Goal: Task Accomplishment & Management: Manage account settings

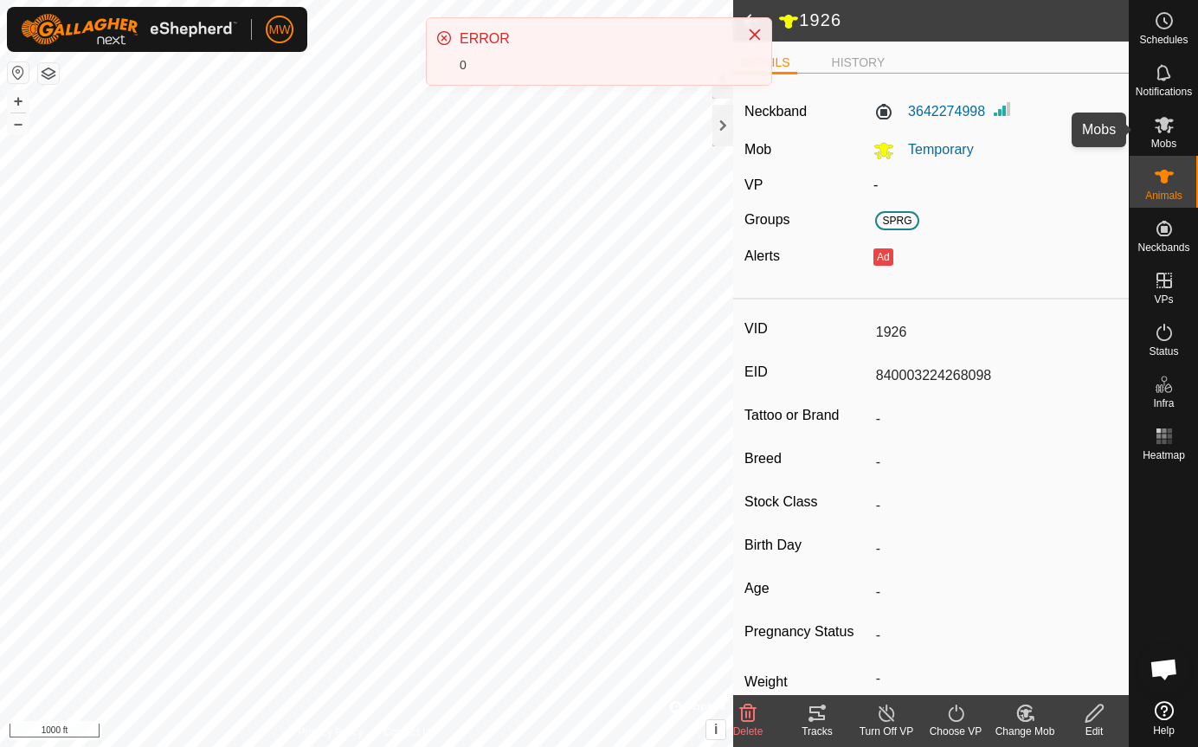
drag, startPoint x: 0, startPoint y: 0, endPoint x: 1170, endPoint y: 133, distance: 1177.9
click at [1170, 133] on icon at bounding box center [1164, 124] width 21 height 21
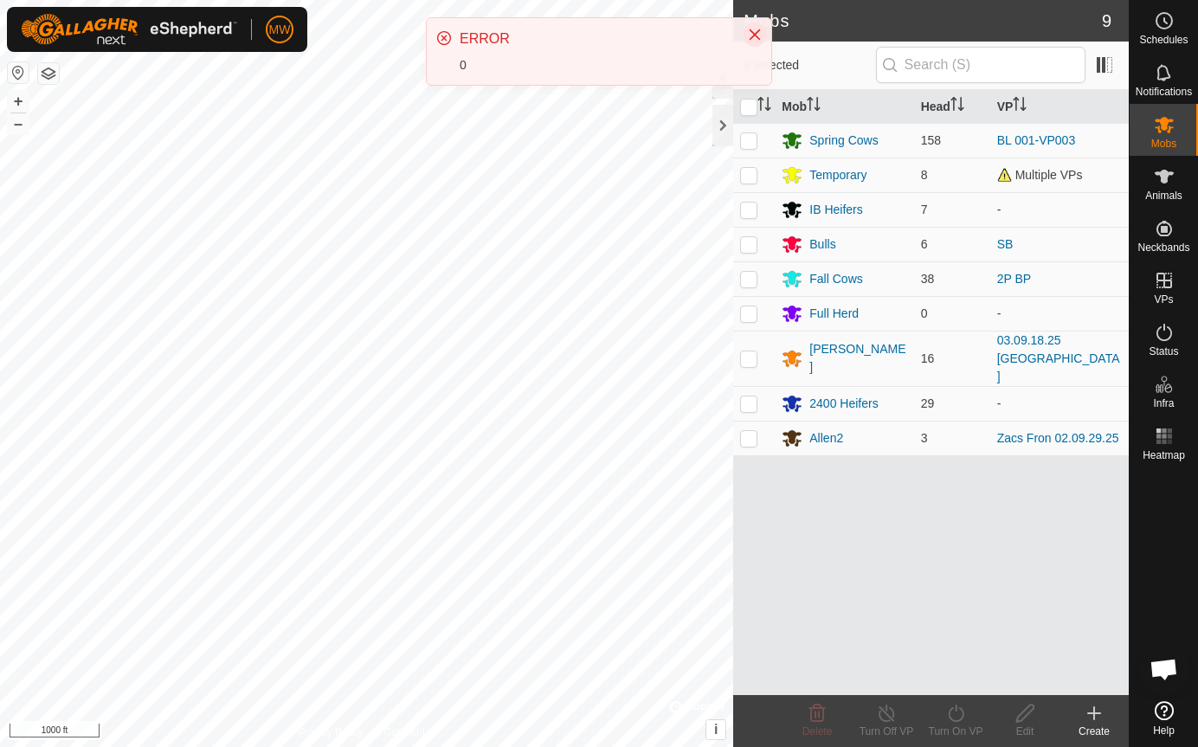
click at [753, 27] on button "Close" at bounding box center [755, 35] width 24 height 24
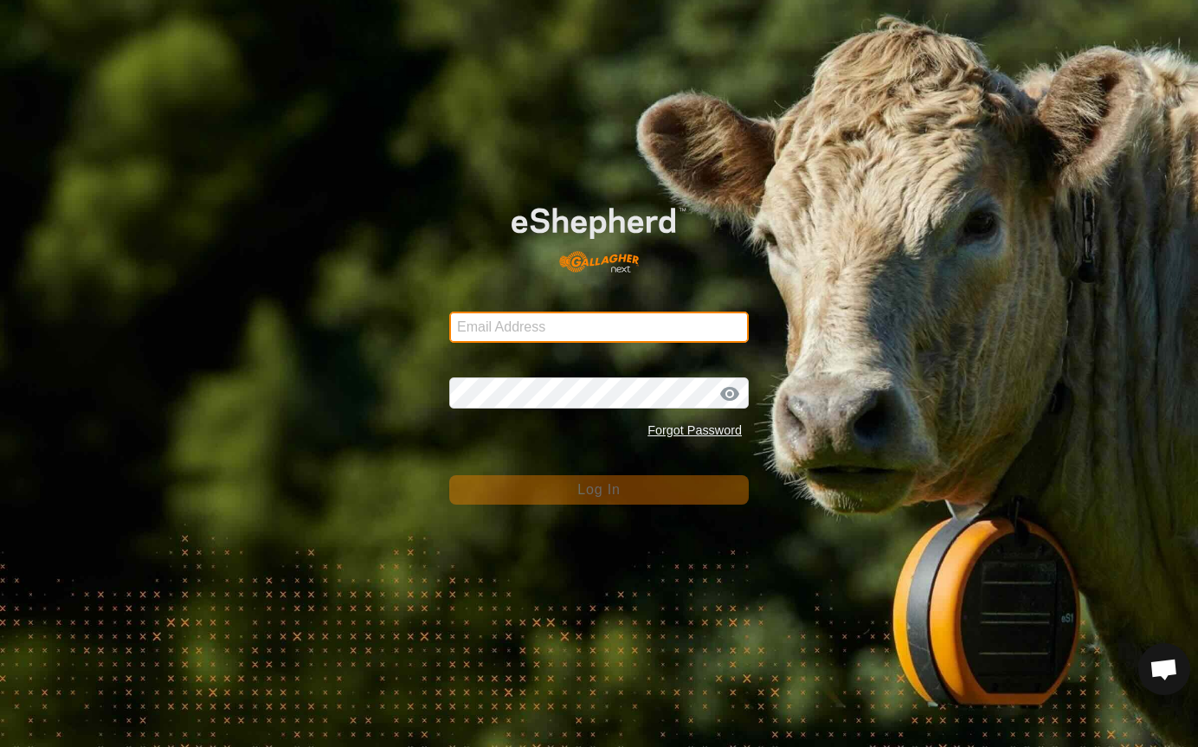
type input "[EMAIL_ADDRESS][DOMAIN_NAME]"
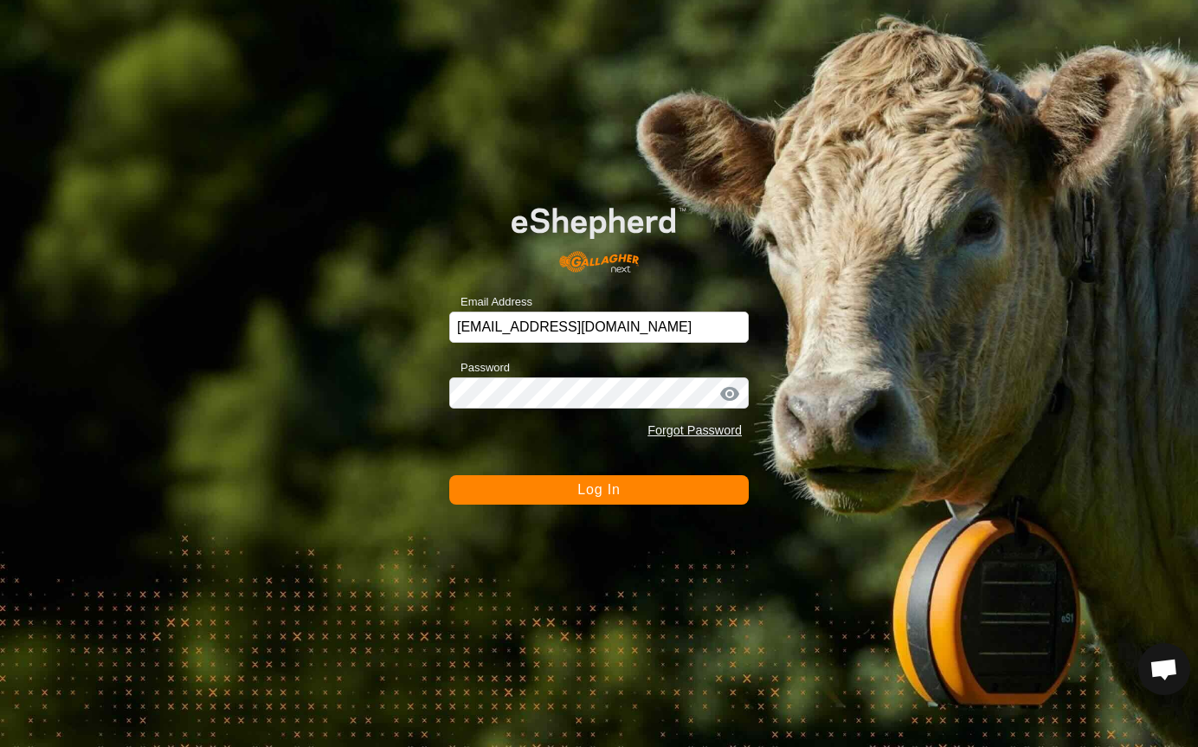
click at [587, 483] on span "Log In" at bounding box center [598, 489] width 42 height 15
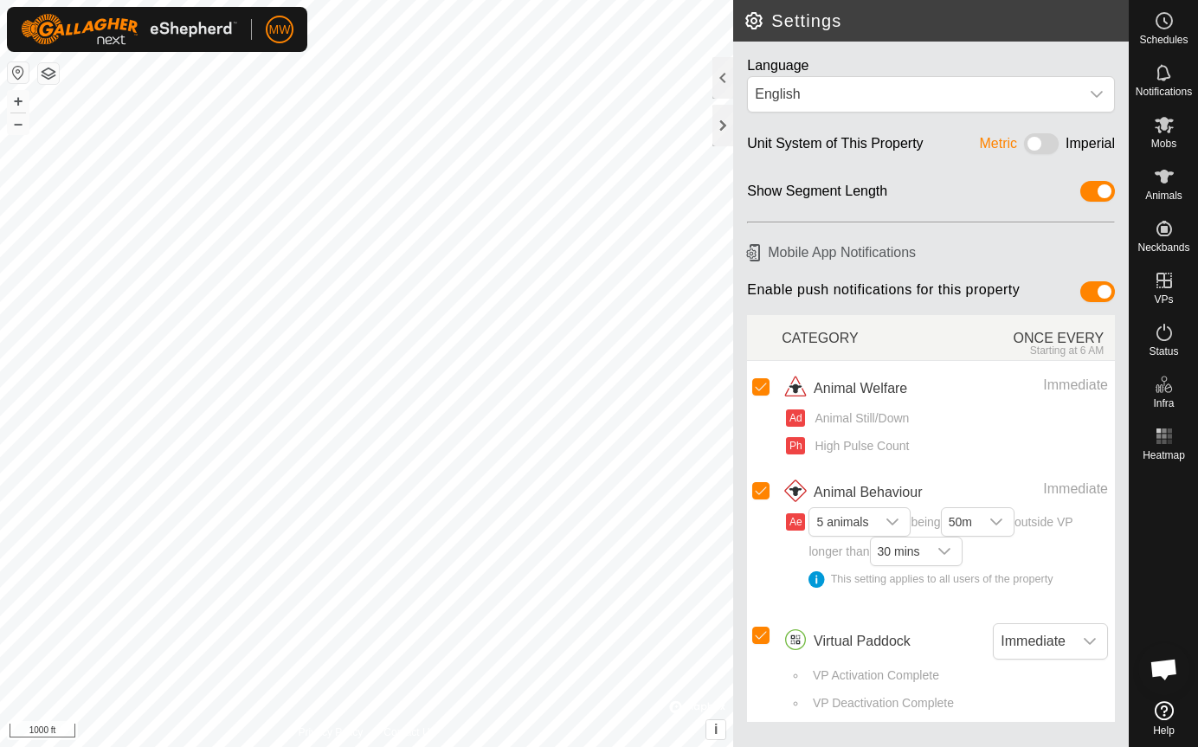
click at [751, 549] on div "Settings Language English Unit System of This Property Metric Imperial Show Seg…" at bounding box center [564, 373] width 1129 height 747
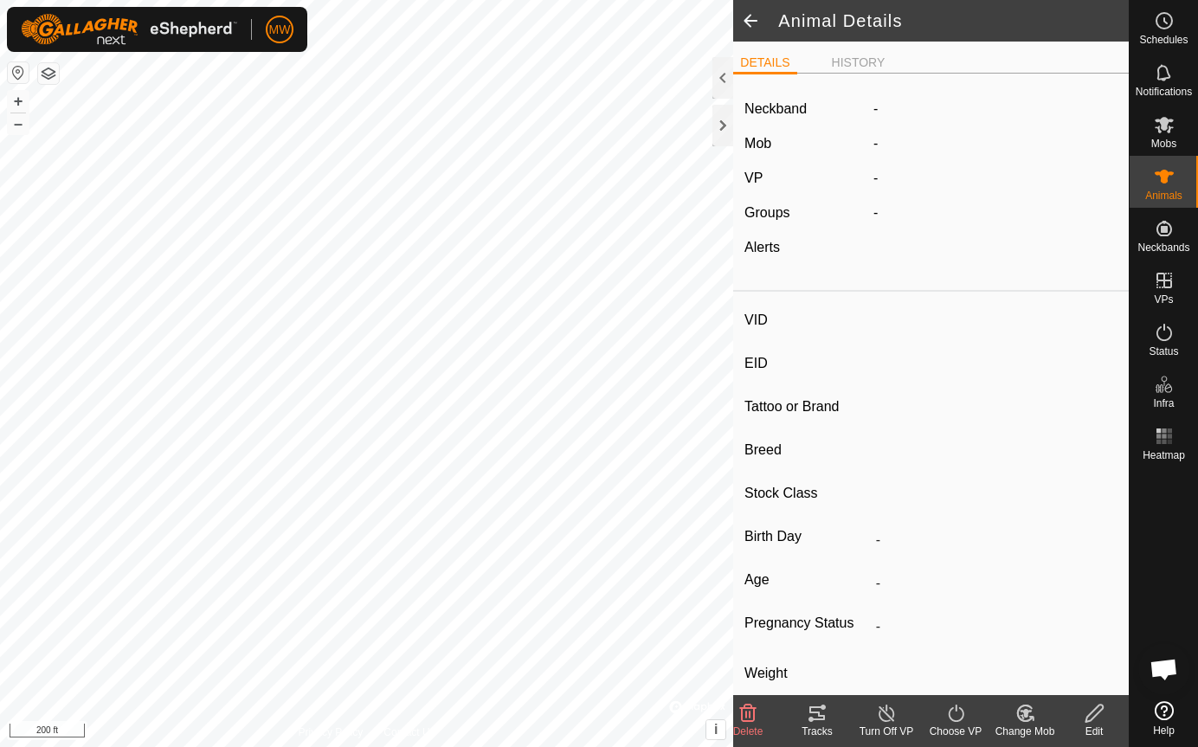
type input "2324"
type input "840003224268396"
type input "-"
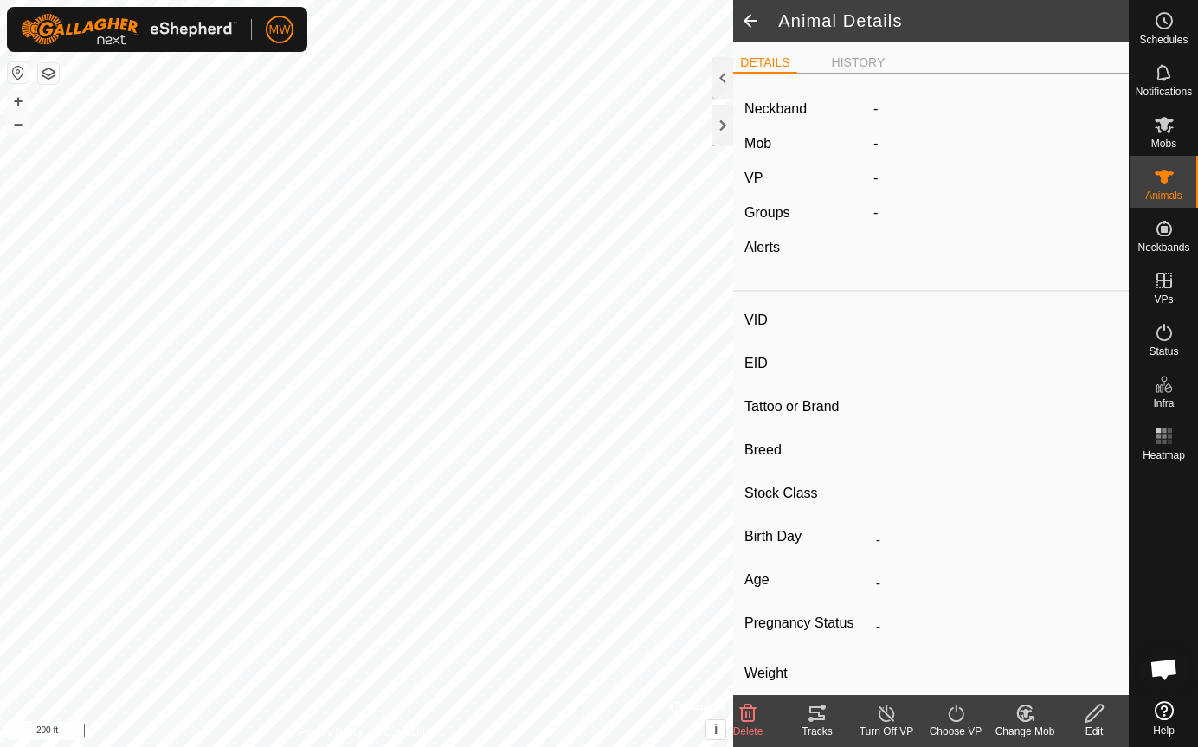
type input "-"
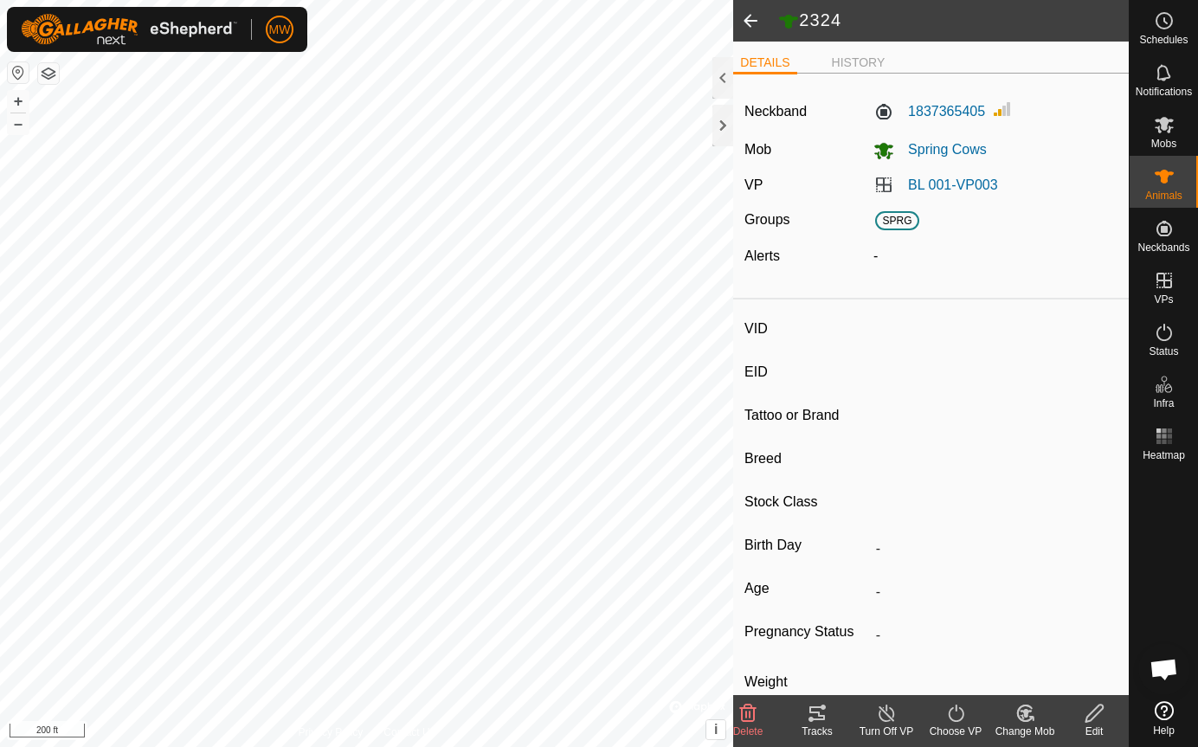
type input "1602"
type input "-"
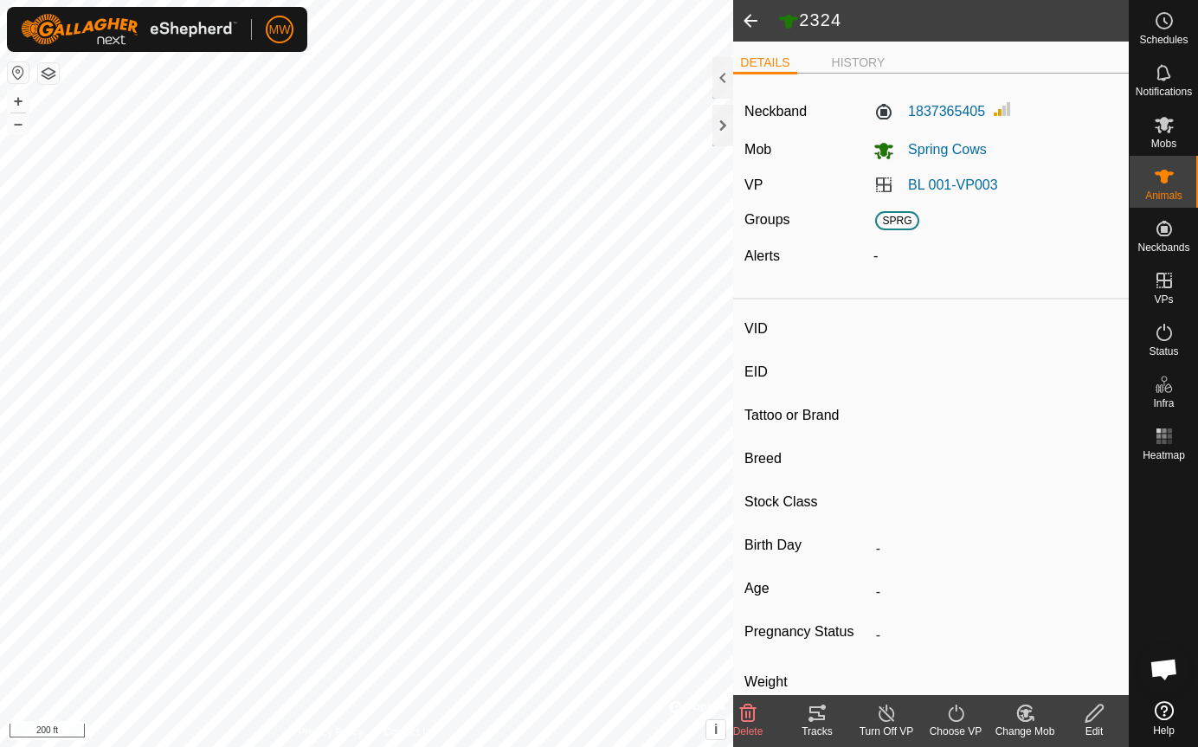
type input "-"
click at [1021, 718] on icon at bounding box center [1026, 713] width 22 height 21
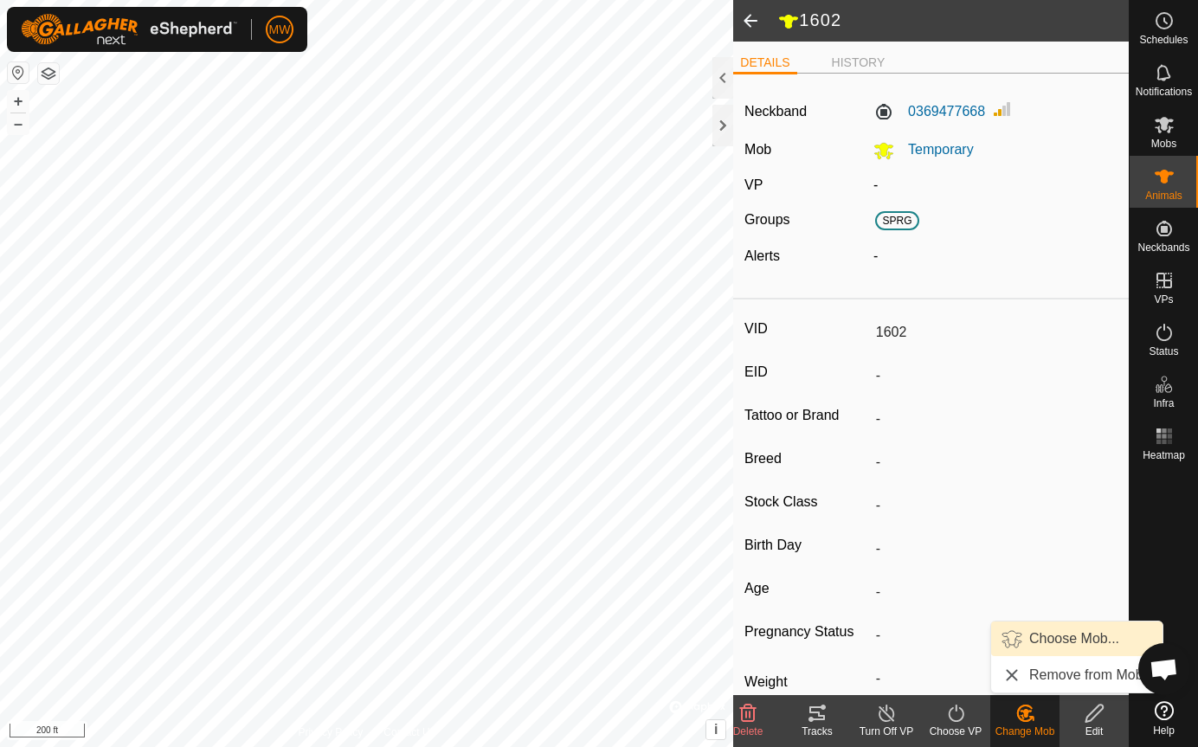
click at [1052, 626] on link "Choose Mob..." at bounding box center [1076, 639] width 171 height 35
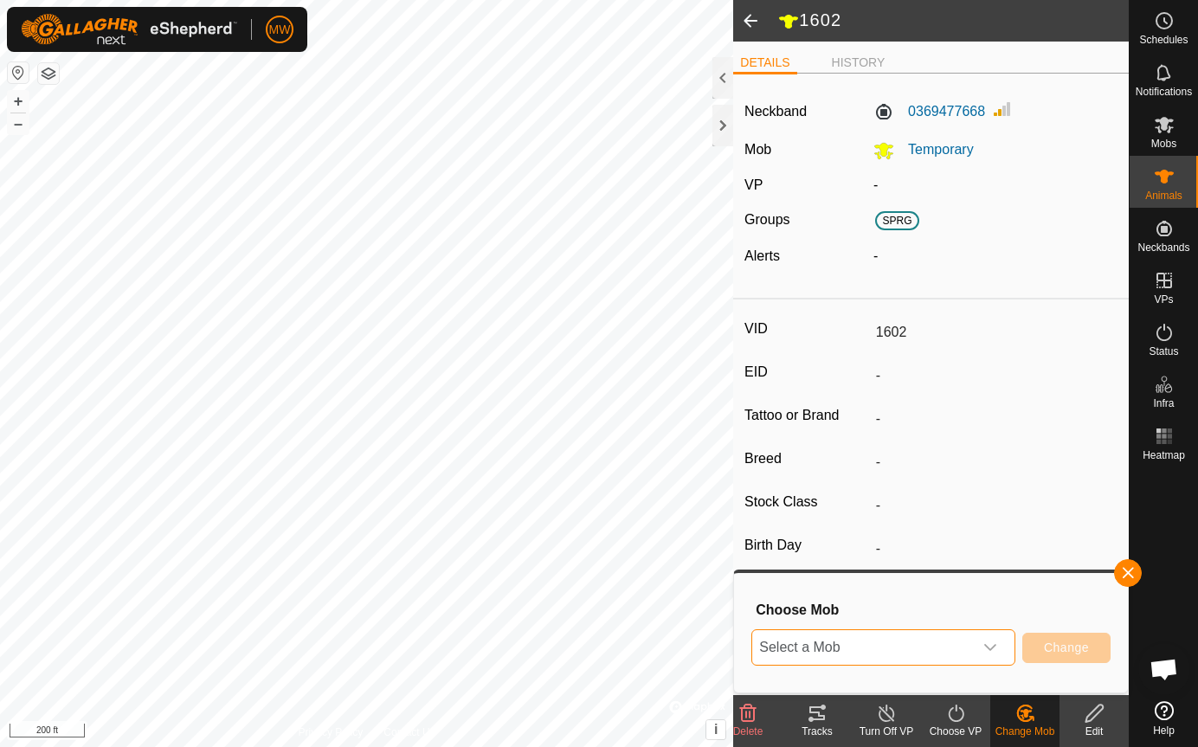
click at [765, 649] on span "Select a Mob" at bounding box center [862, 647] width 221 height 35
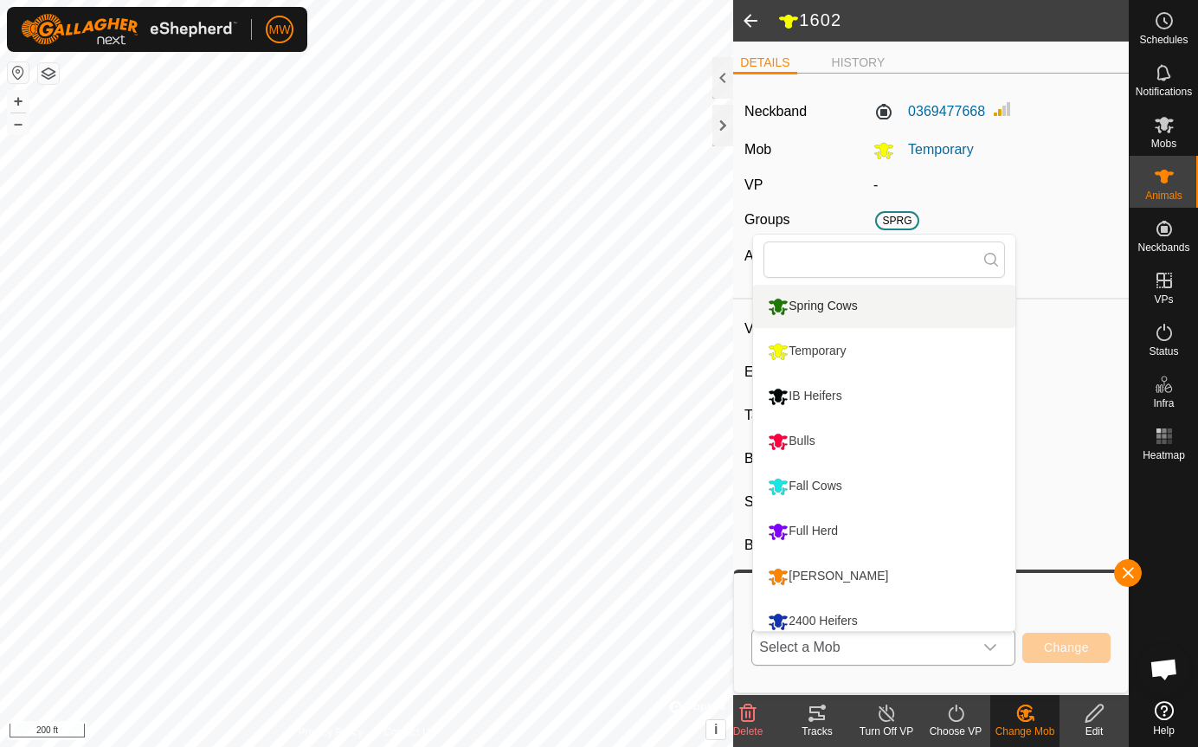
click at [834, 304] on li "Spring Cows" at bounding box center [884, 306] width 262 height 43
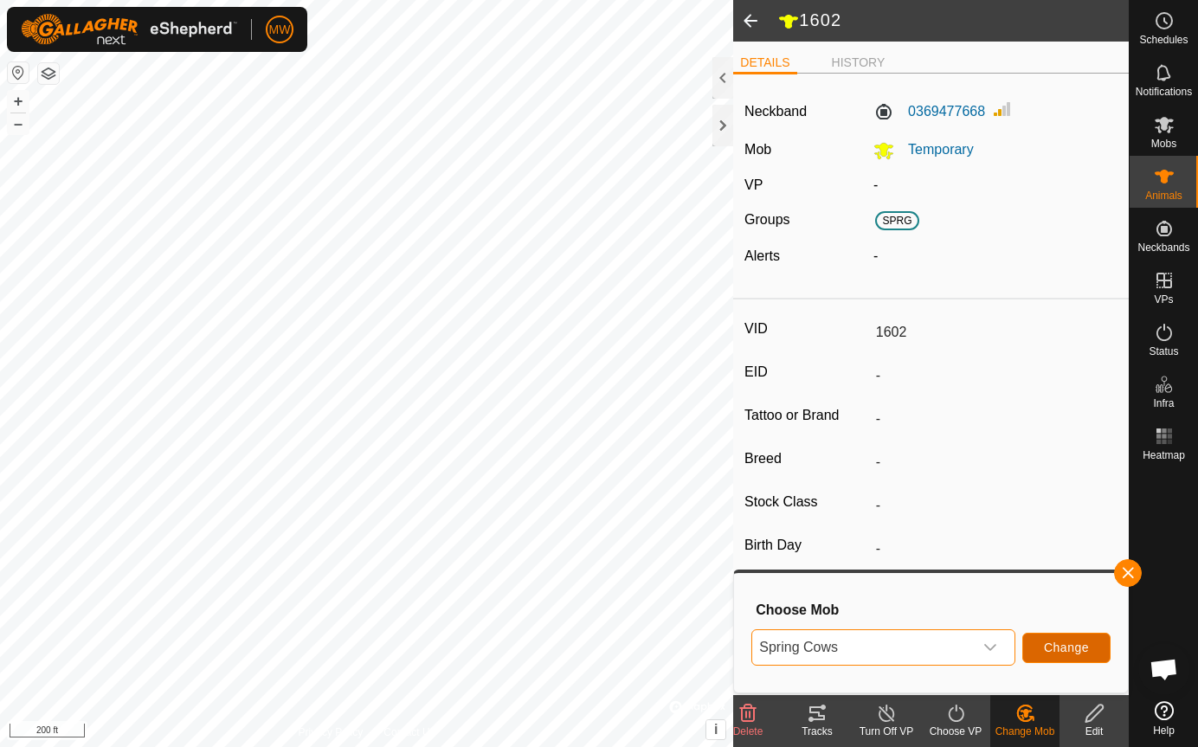
click at [1056, 645] on span "Change" at bounding box center [1066, 648] width 45 height 14
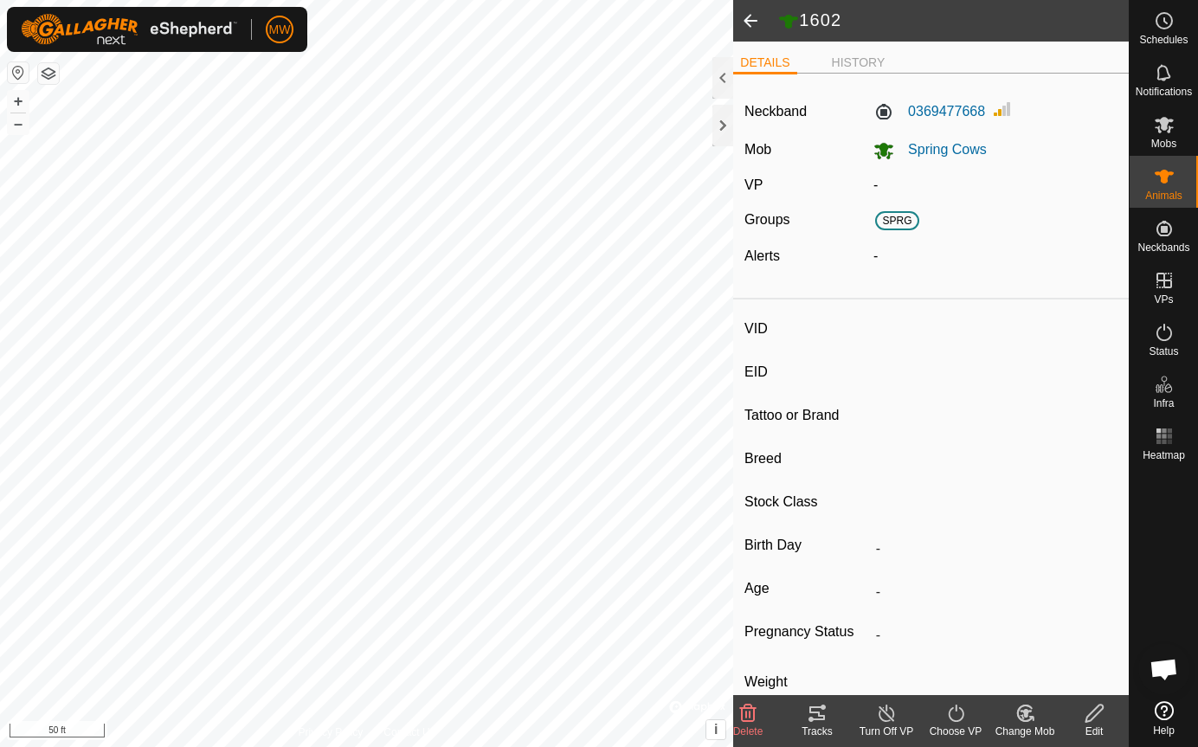
type input "2327"
type input "840003224268405"
type input "-"
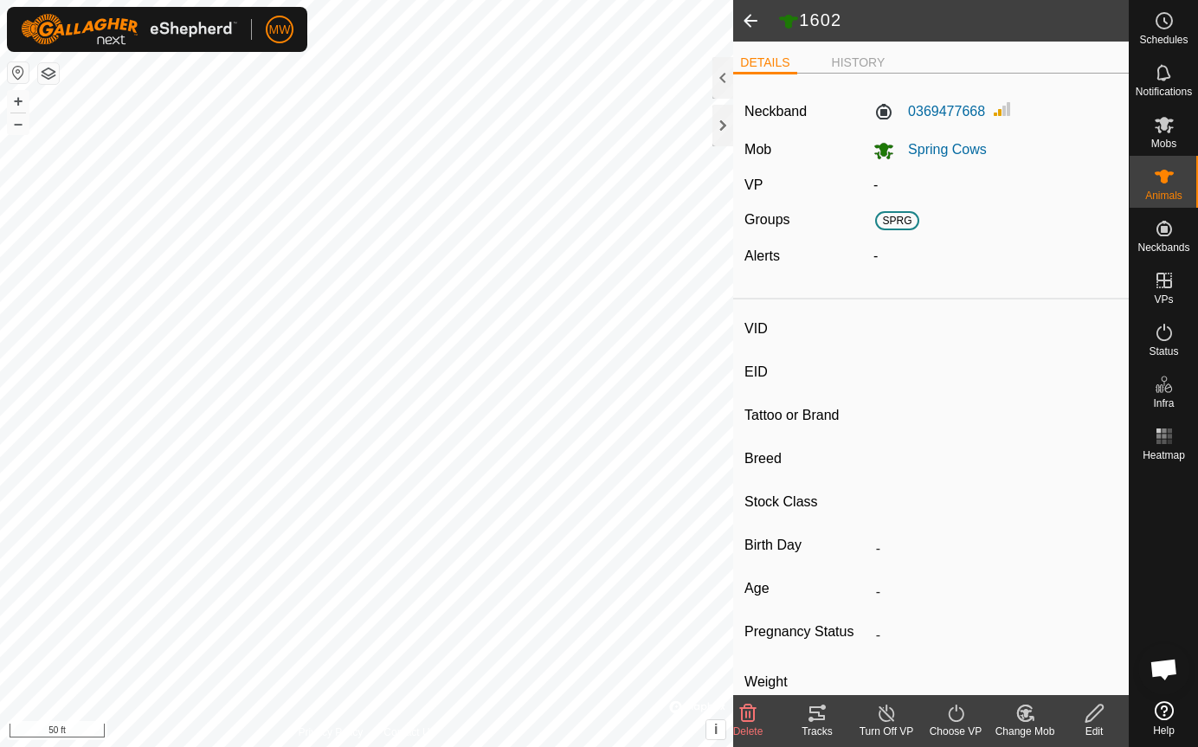
type input "-"
click at [952, 718] on icon at bounding box center [956, 713] width 22 height 21
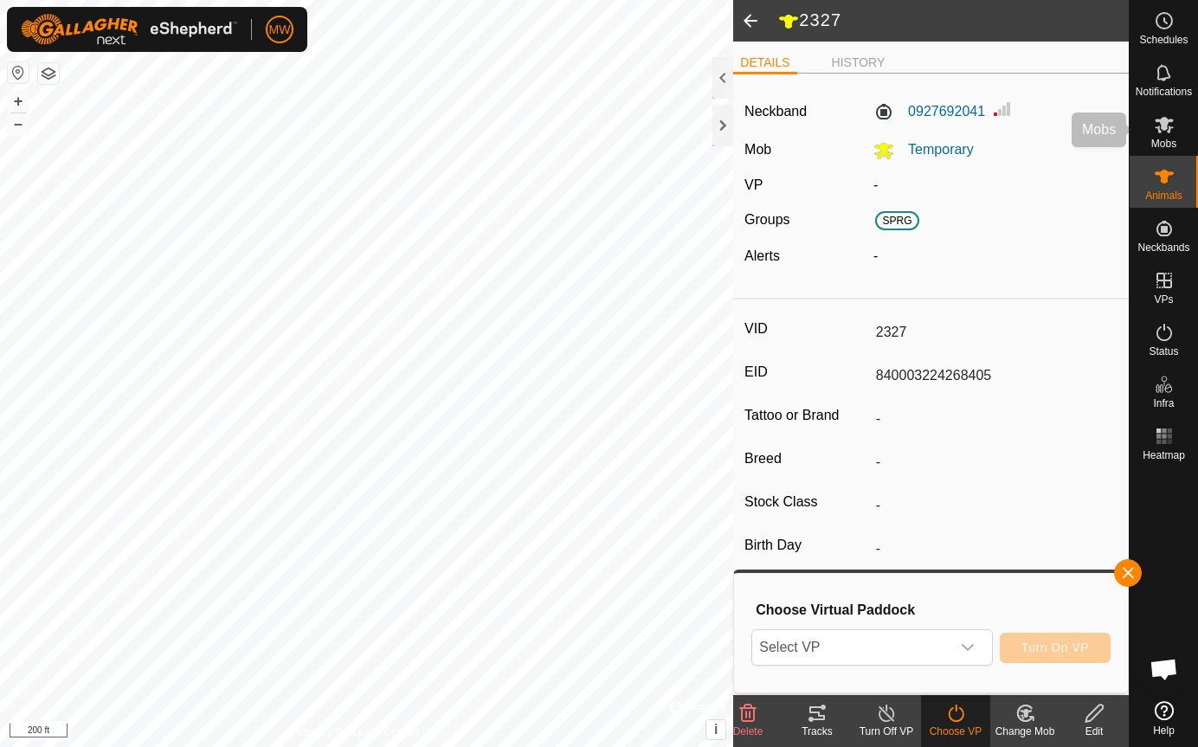
drag, startPoint x: 1175, startPoint y: 134, endPoint x: 1152, endPoint y: 132, distance: 22.7
click at [1175, 134] on es-mob-svg-icon at bounding box center [1164, 125] width 31 height 28
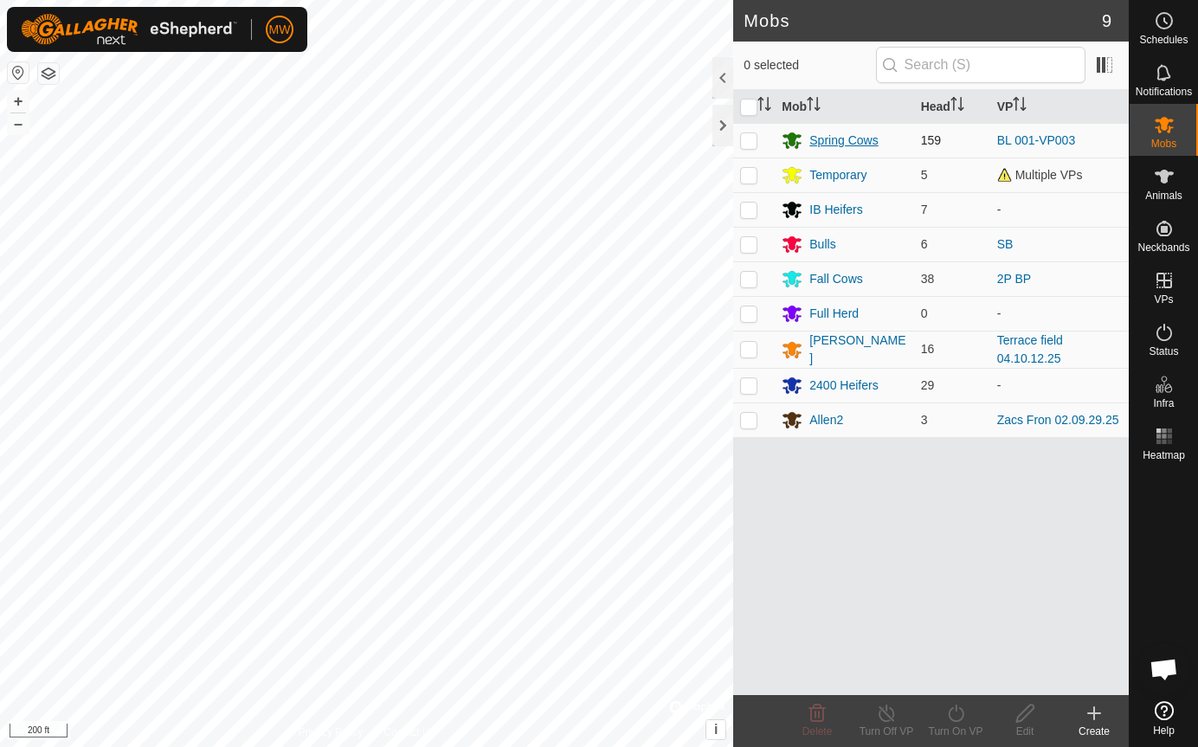
click at [826, 135] on div "Spring Cows" at bounding box center [843, 141] width 68 height 18
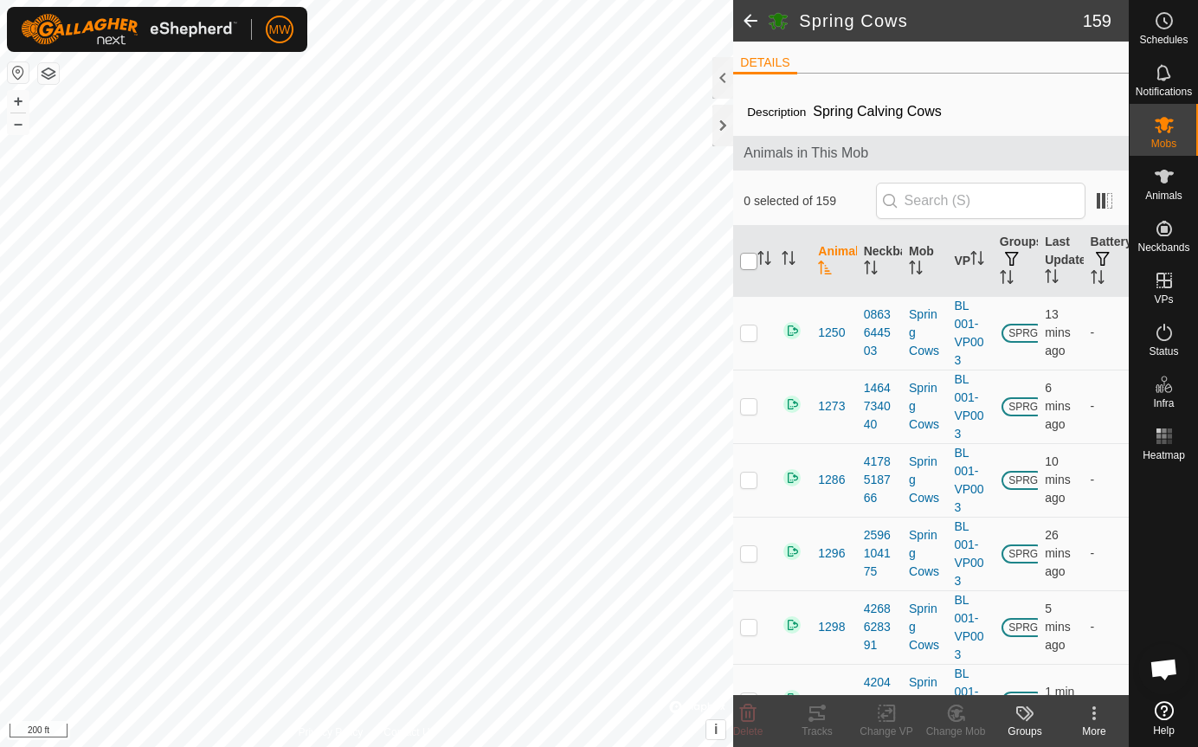
click at [745, 261] on input "checkbox" at bounding box center [748, 261] width 17 height 17
checkbox input "true"
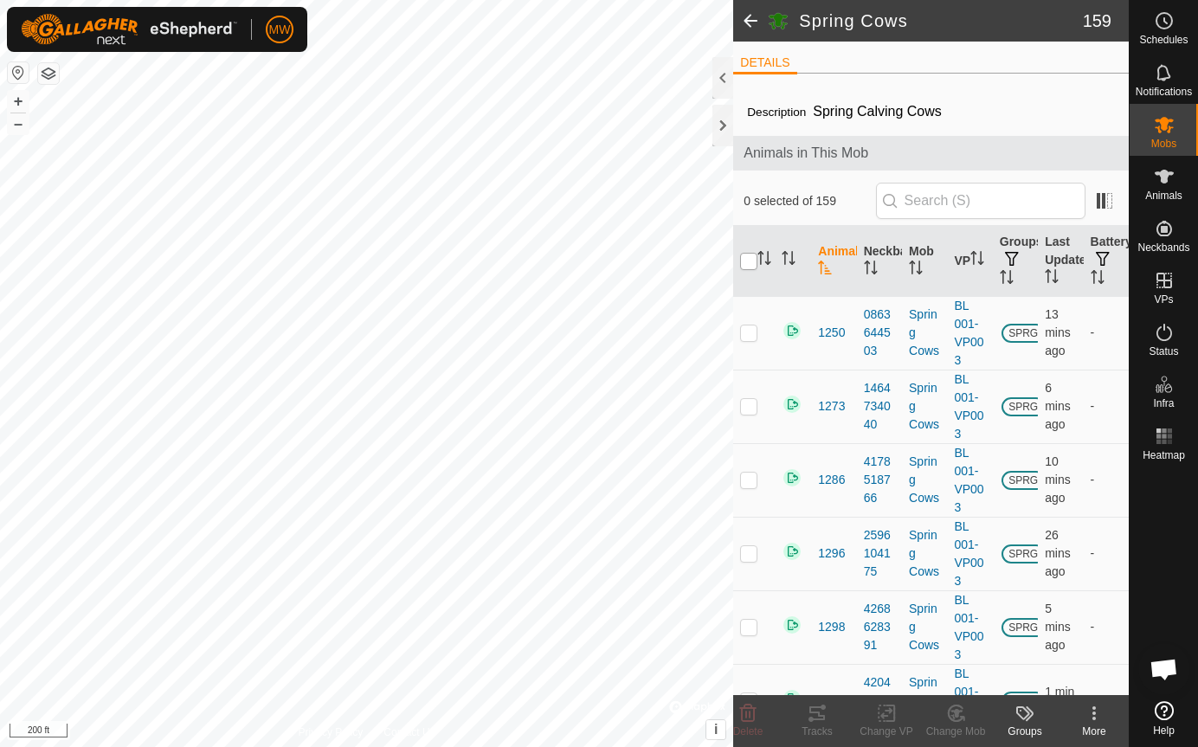
checkbox input "true"
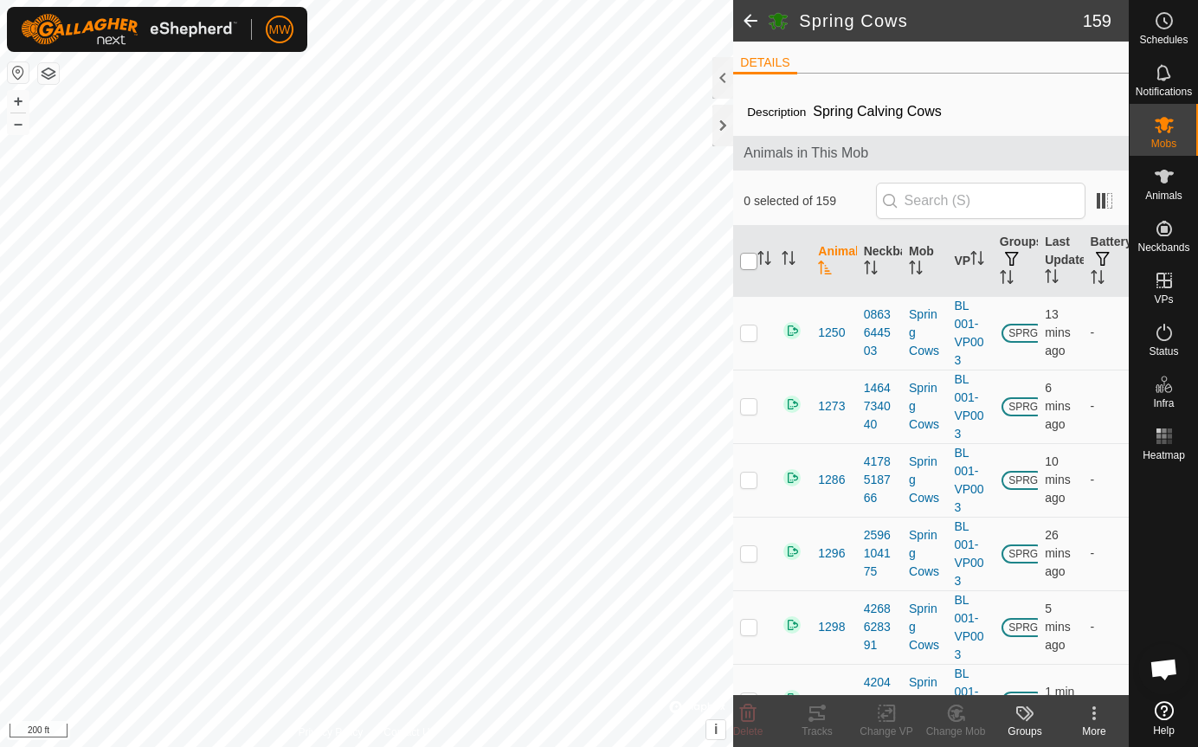
checkbox input "true"
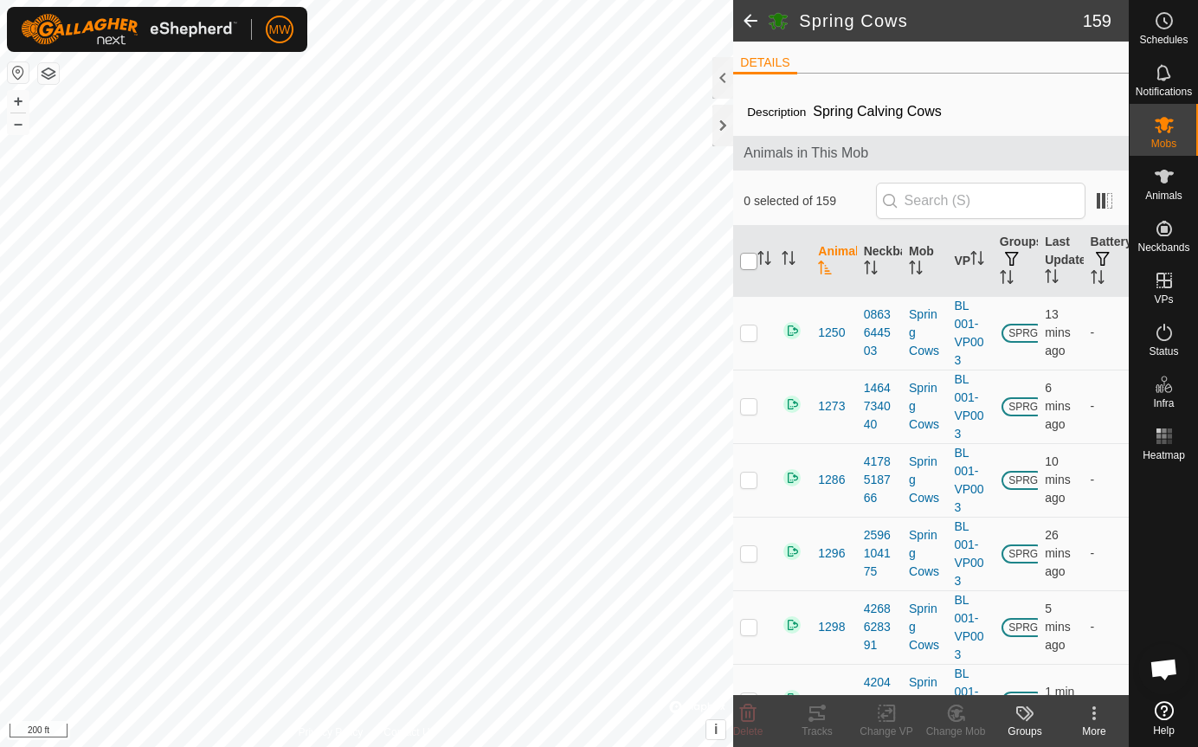
checkbox input "true"
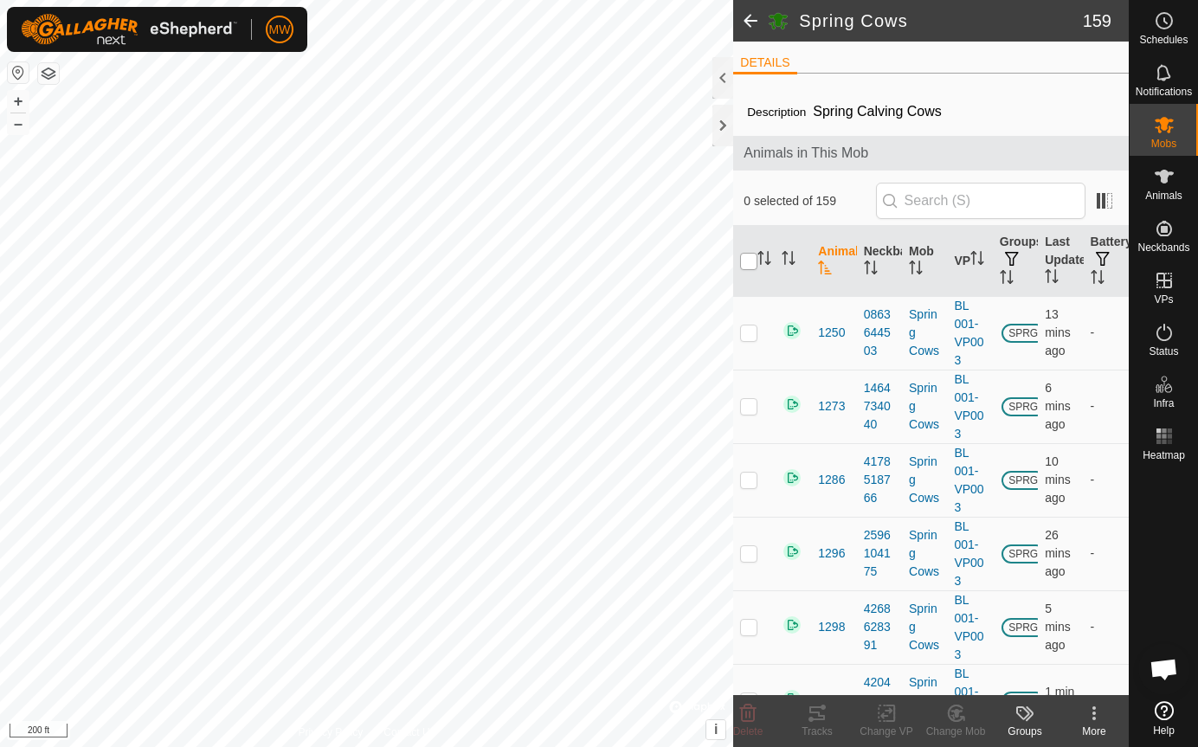
checkbox input "true"
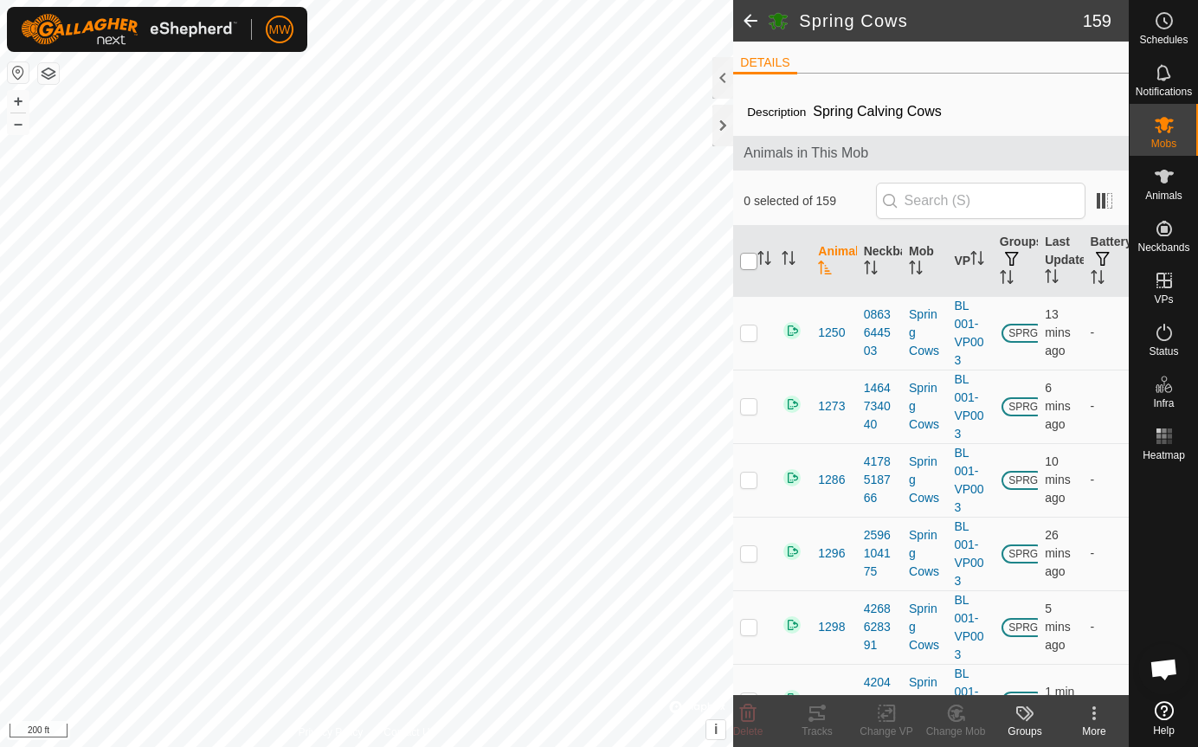
checkbox input "true"
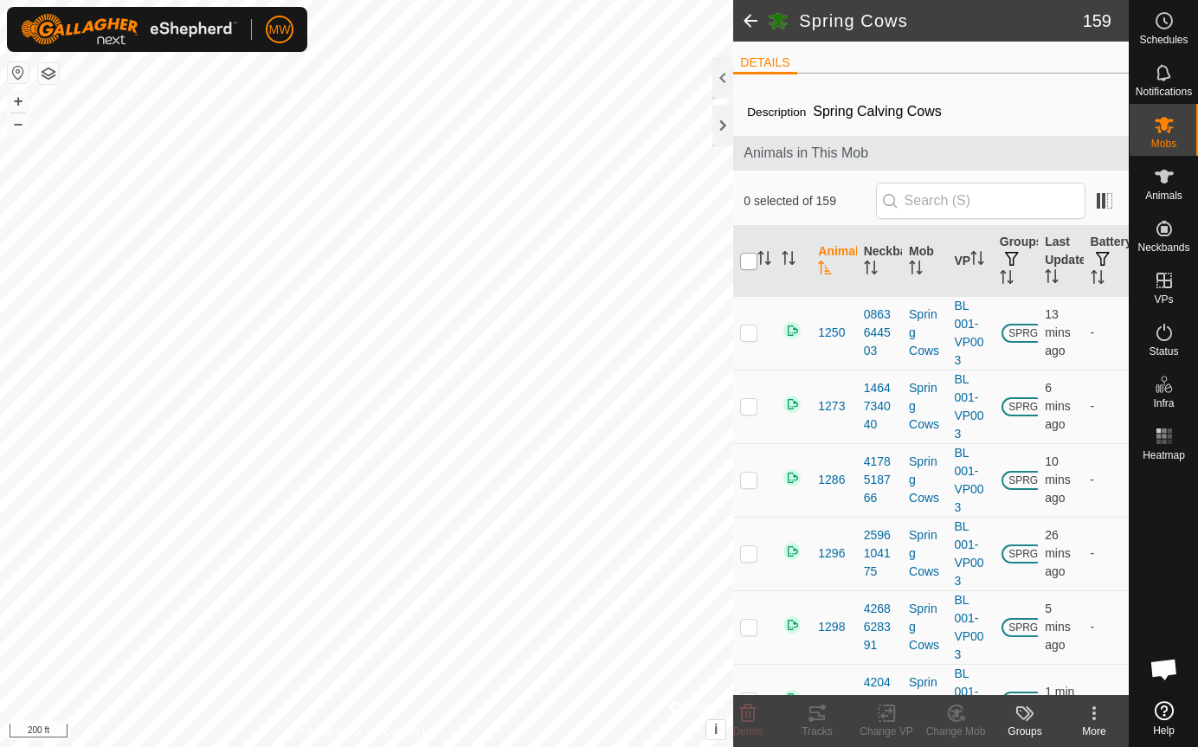
checkbox input "true"
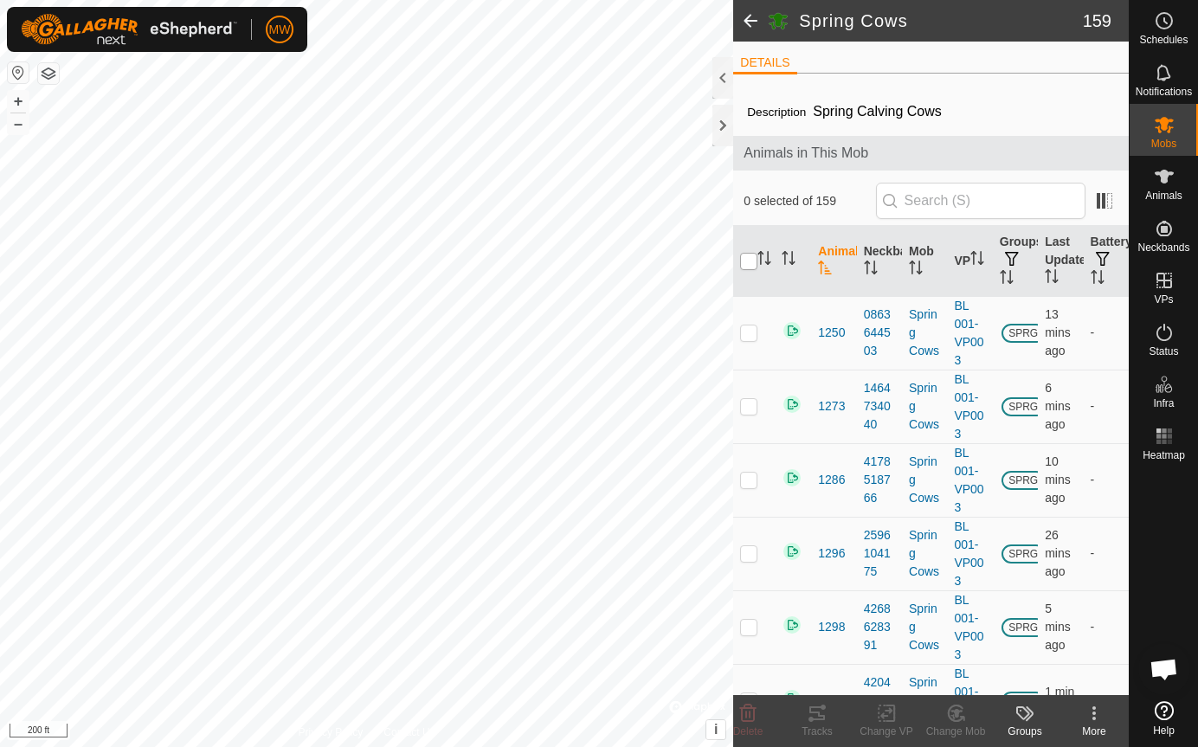
checkbox input "true"
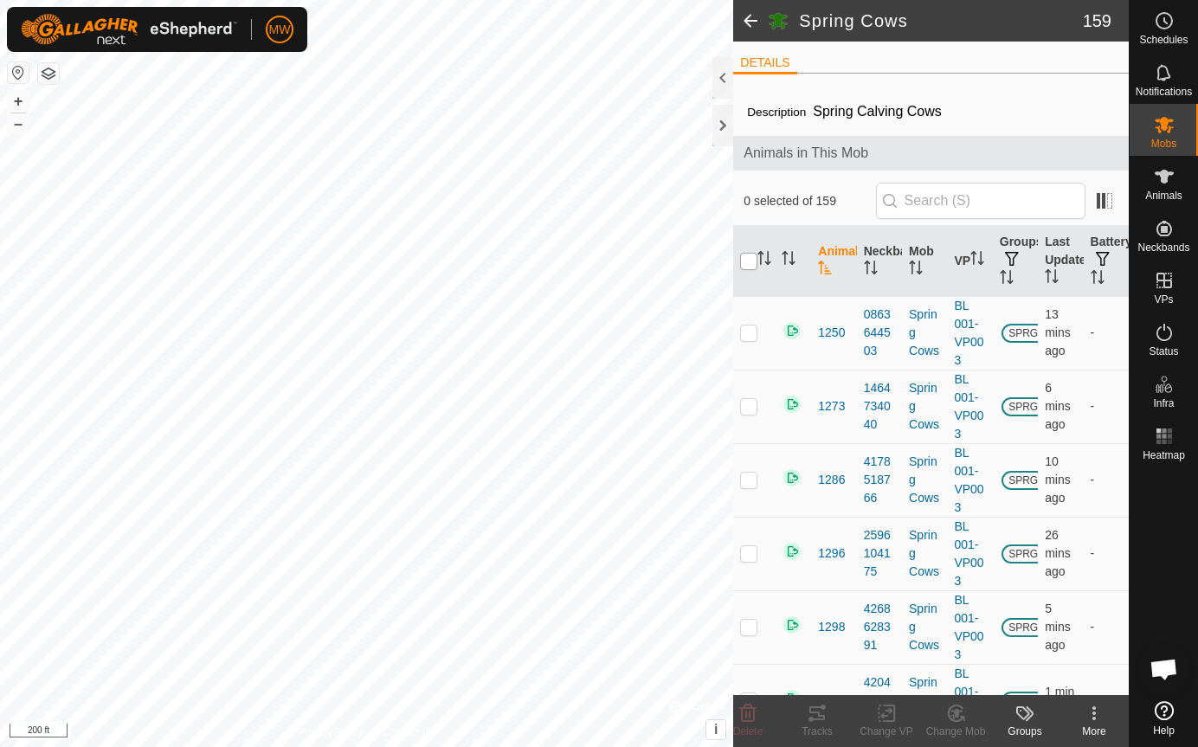
checkbox input "true"
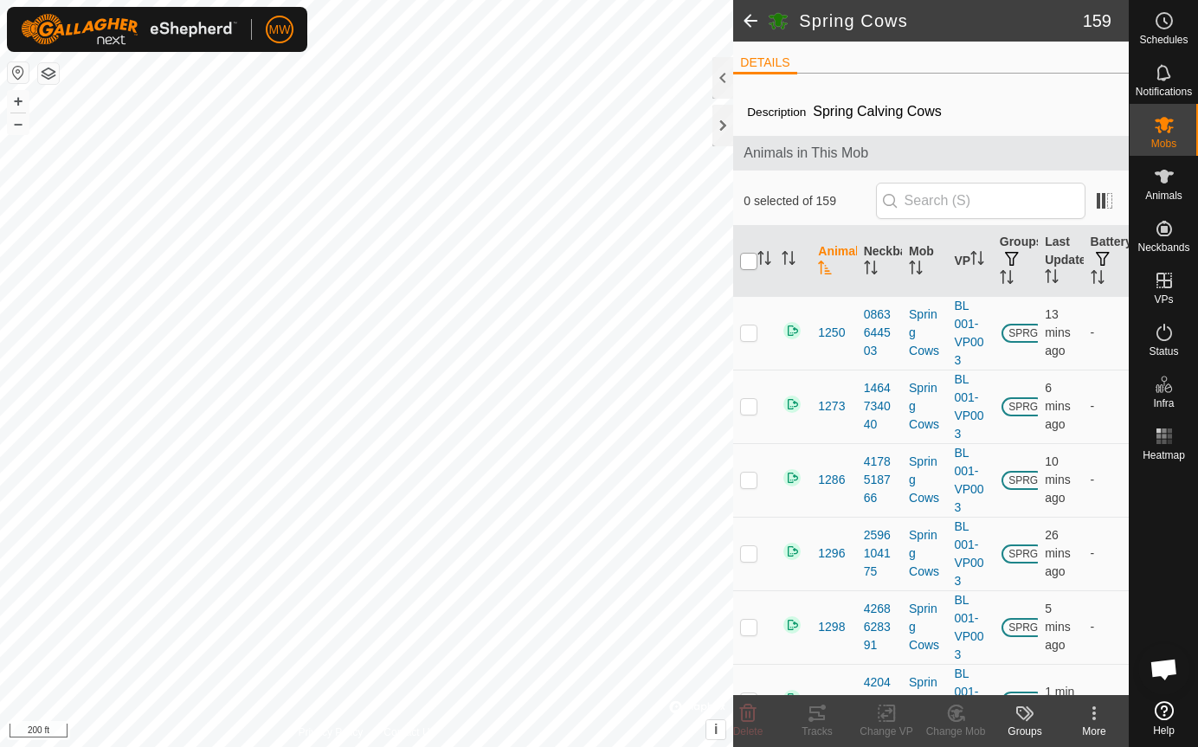
checkbox input "true"
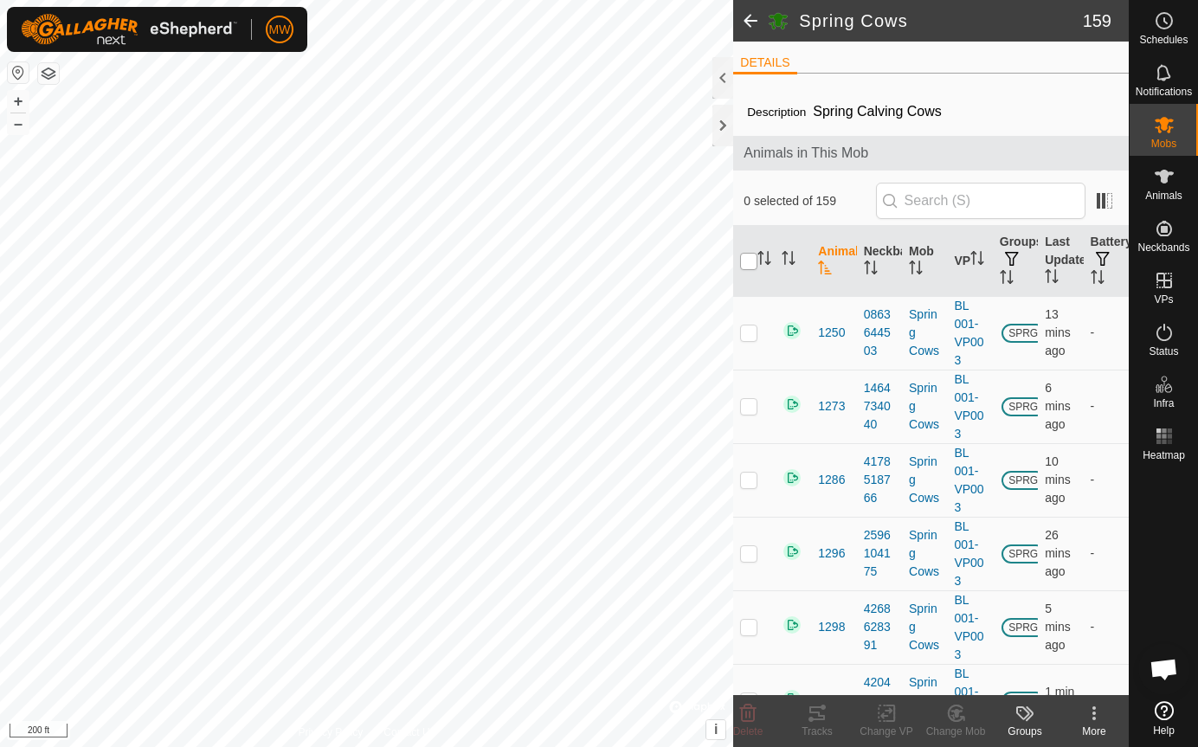
checkbox input "true"
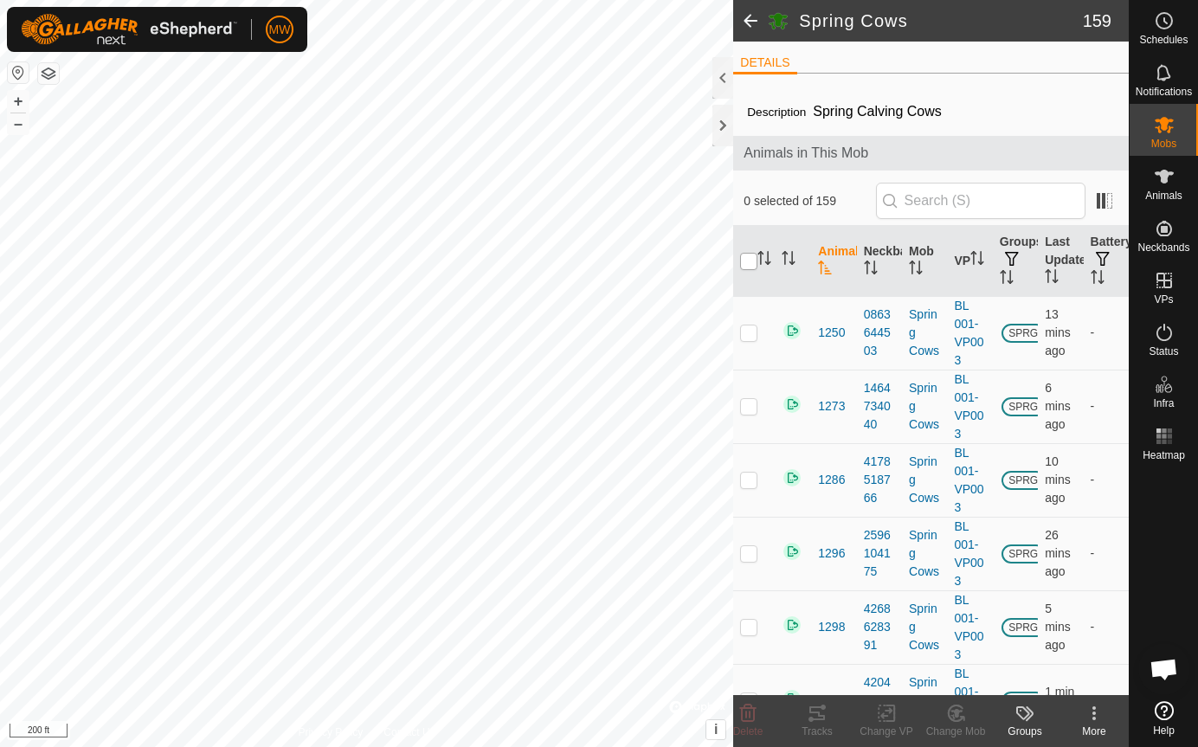
checkbox input "true"
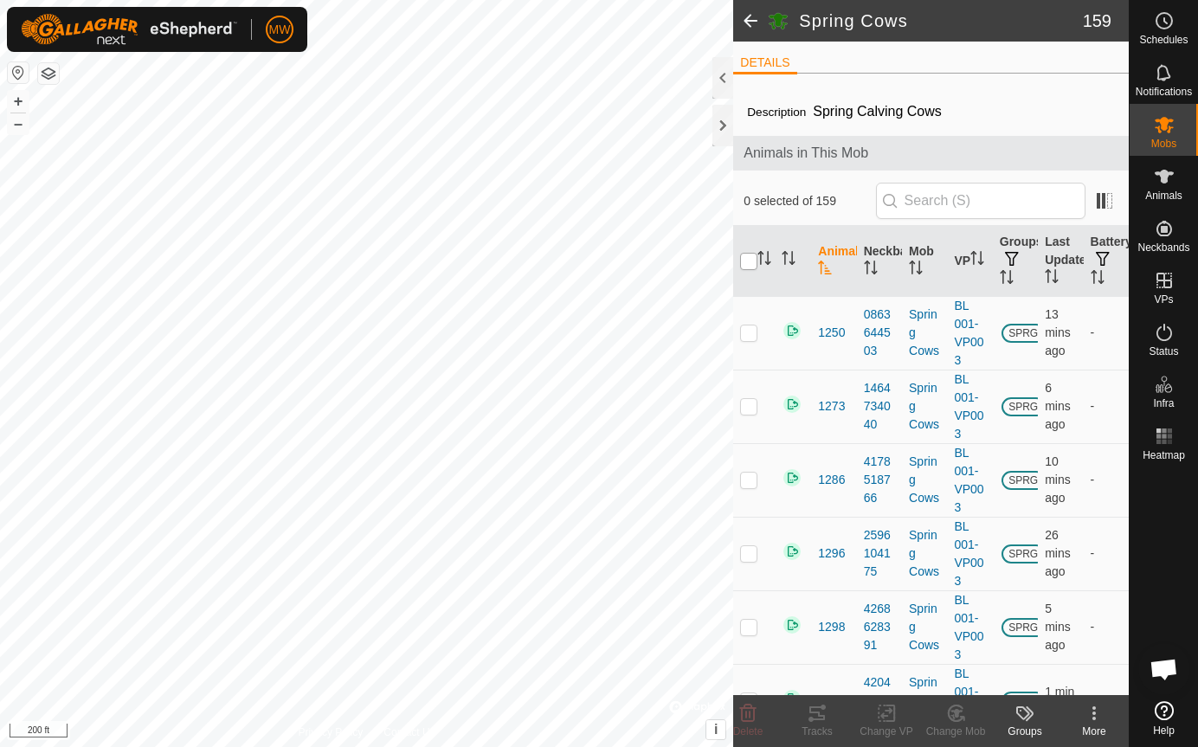
checkbox input "true"
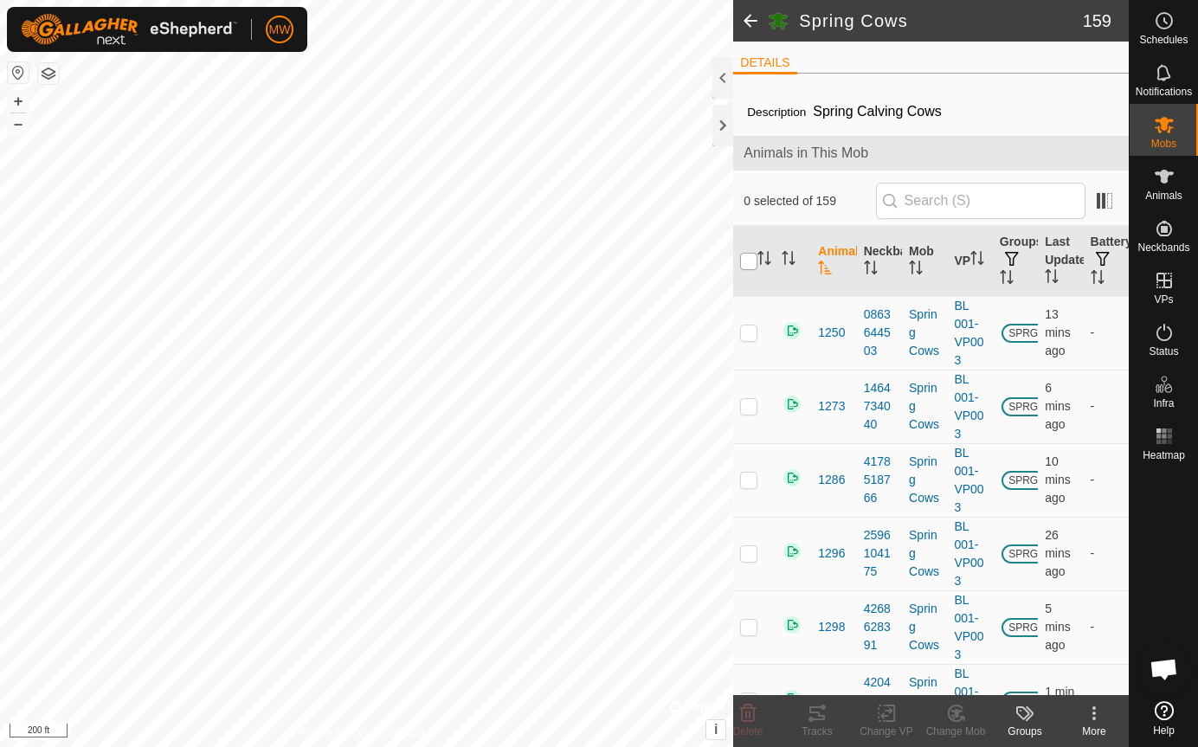
checkbox input "true"
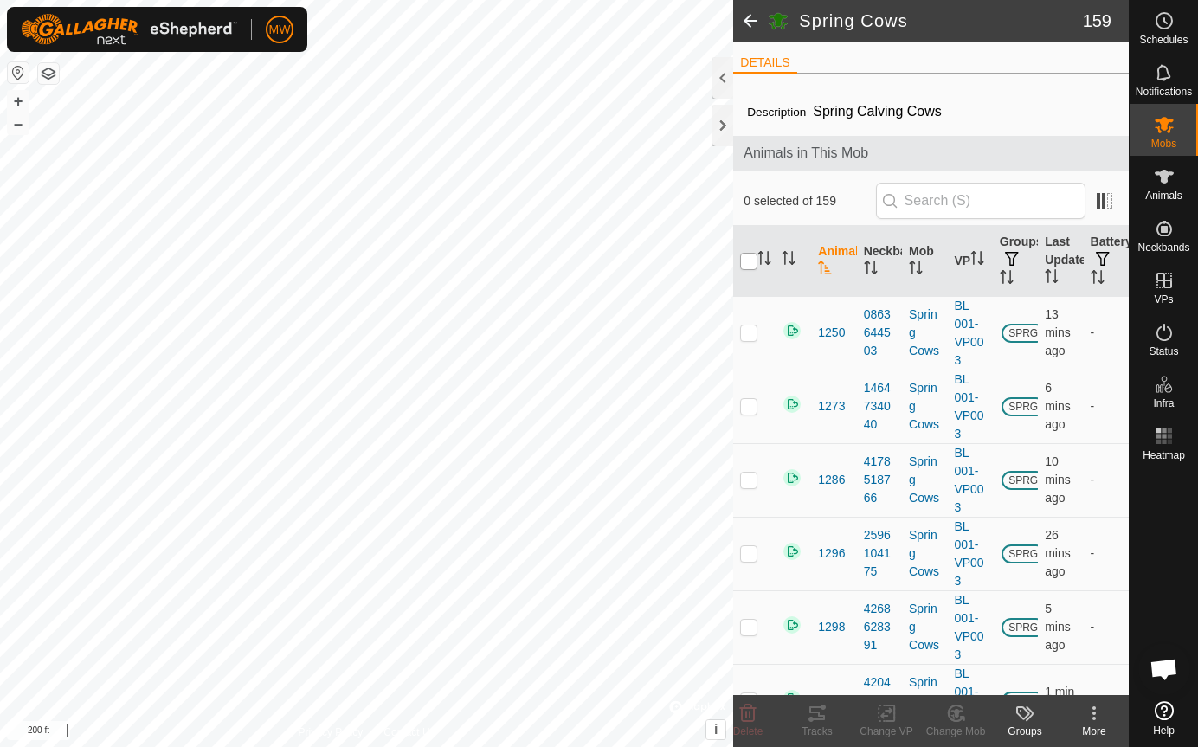
checkbox input "true"
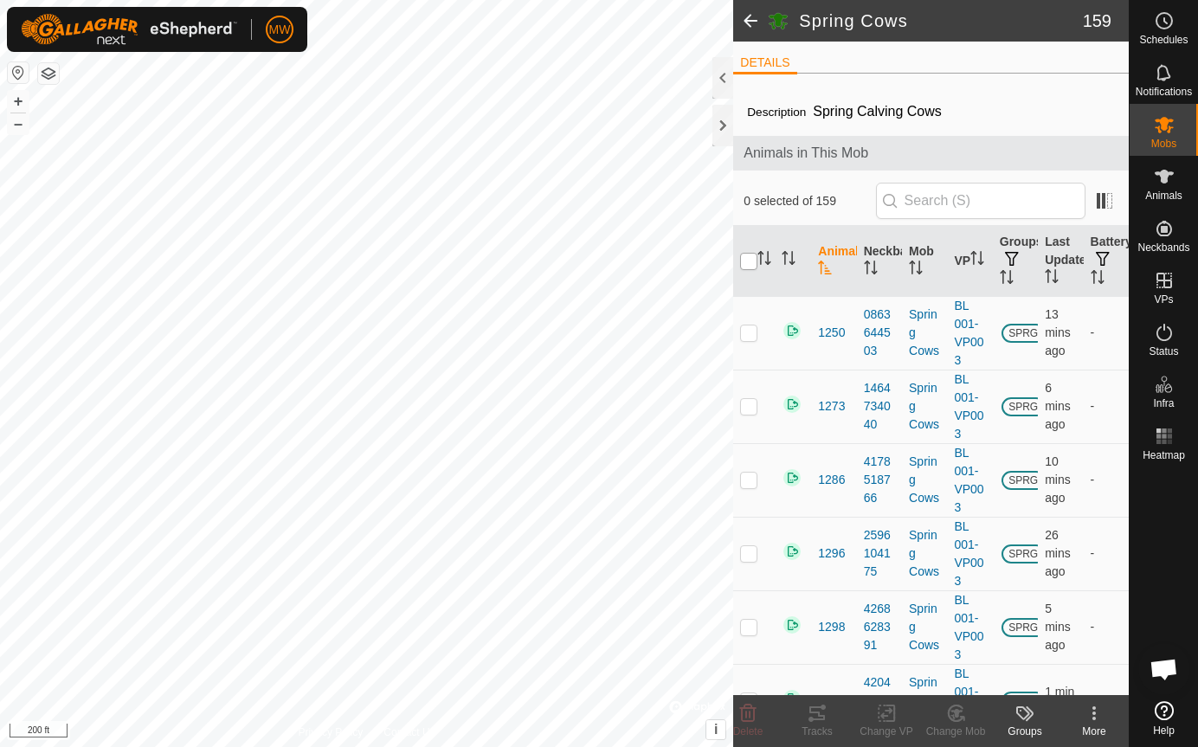
checkbox input "true"
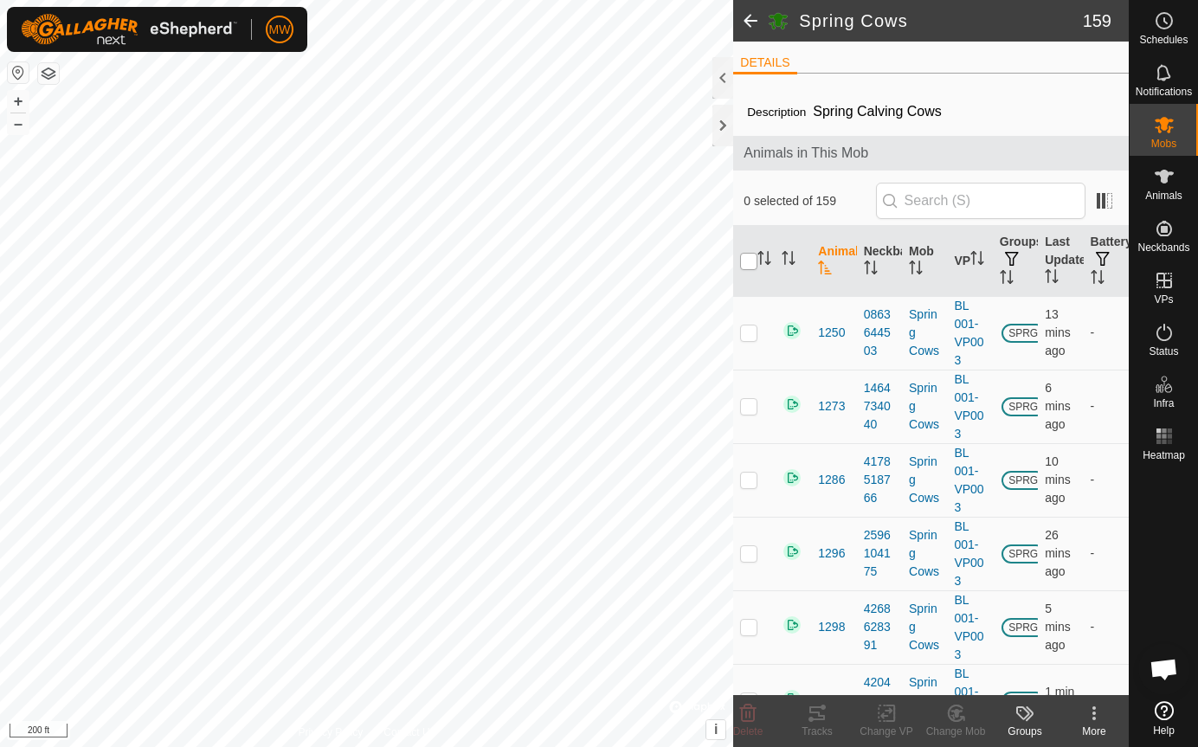
checkbox input "true"
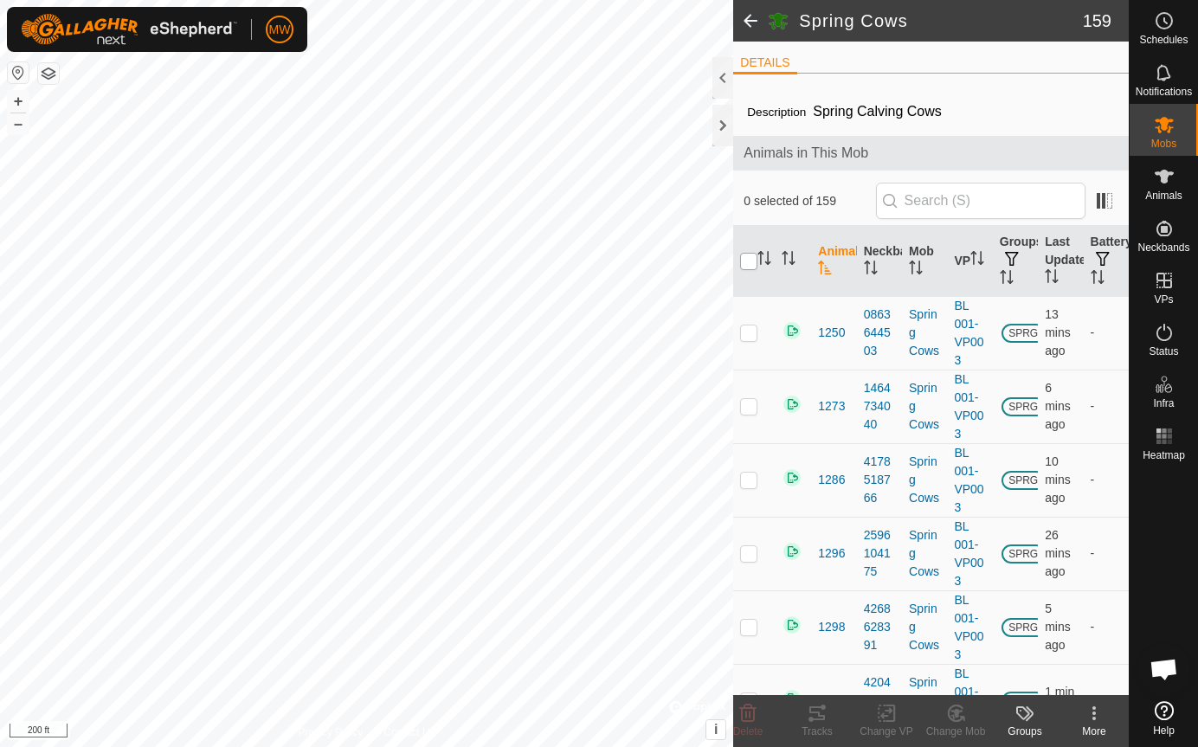
checkbox input "true"
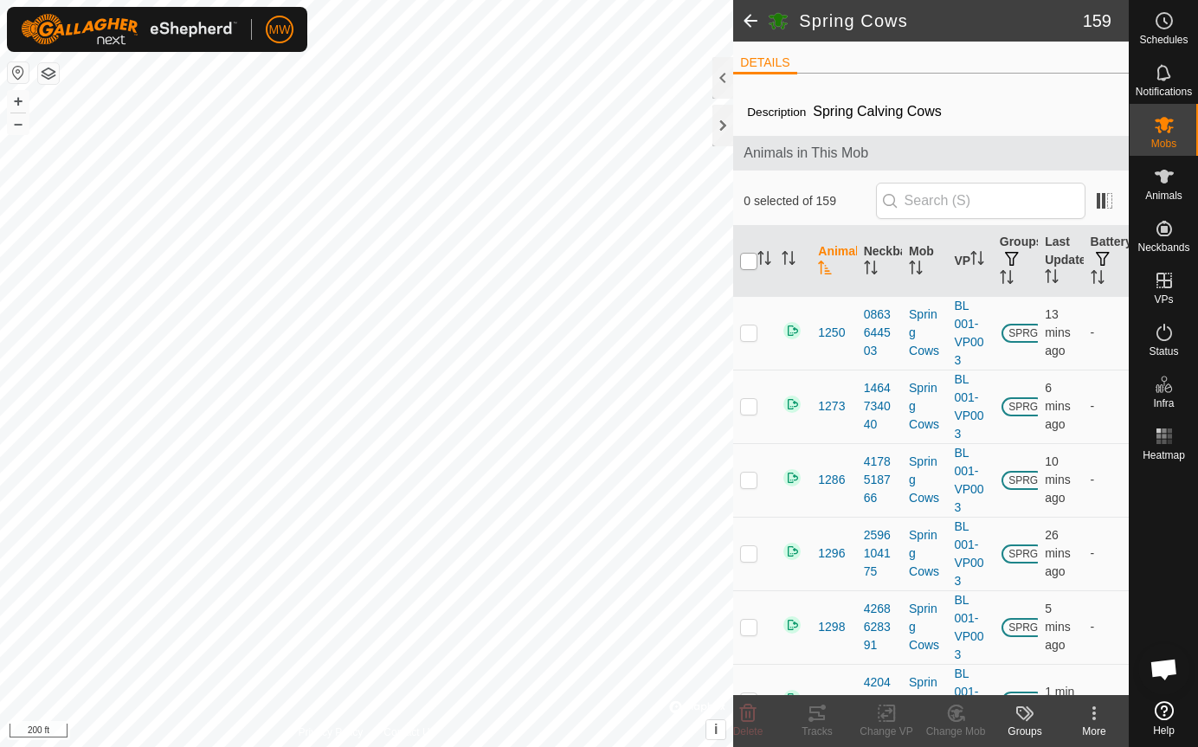
checkbox input "true"
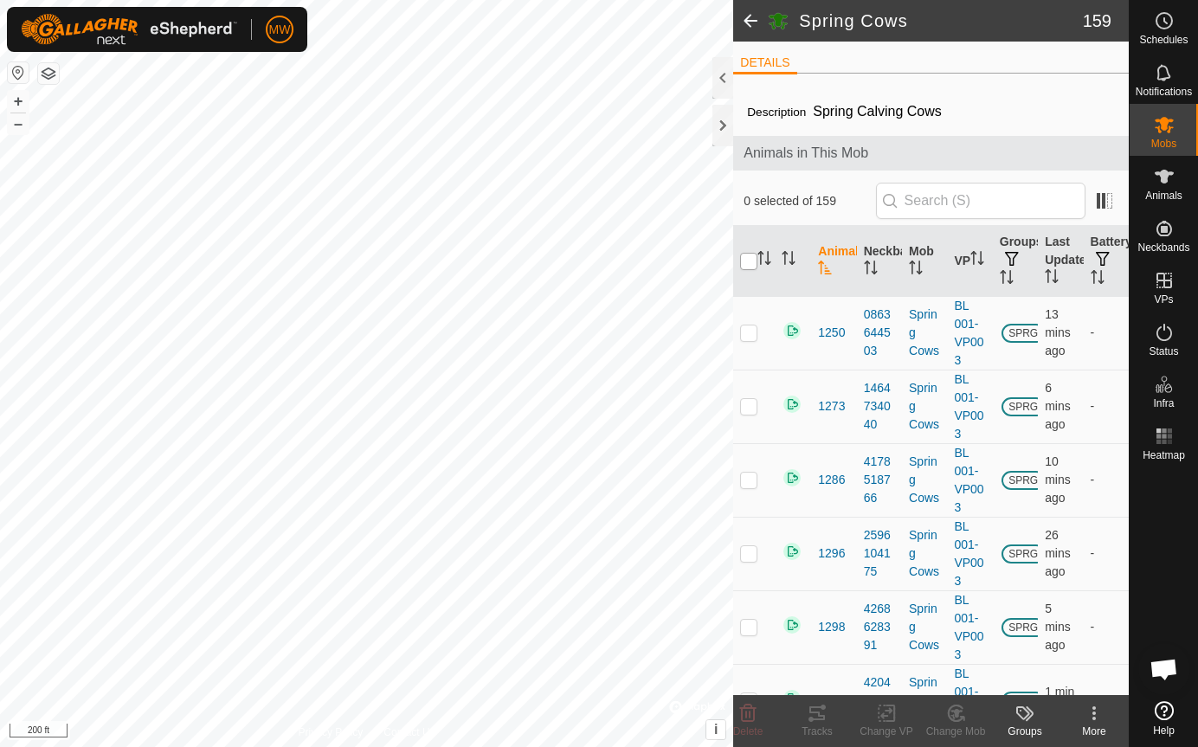
checkbox input "true"
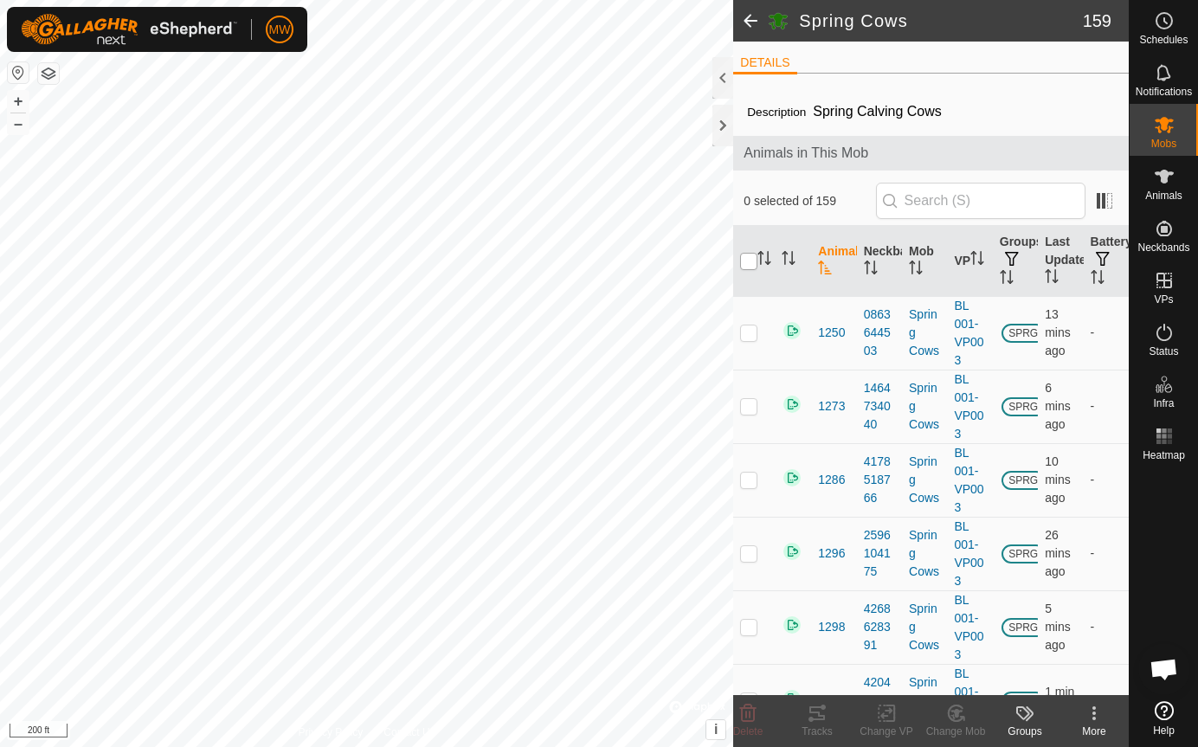
checkbox input "true"
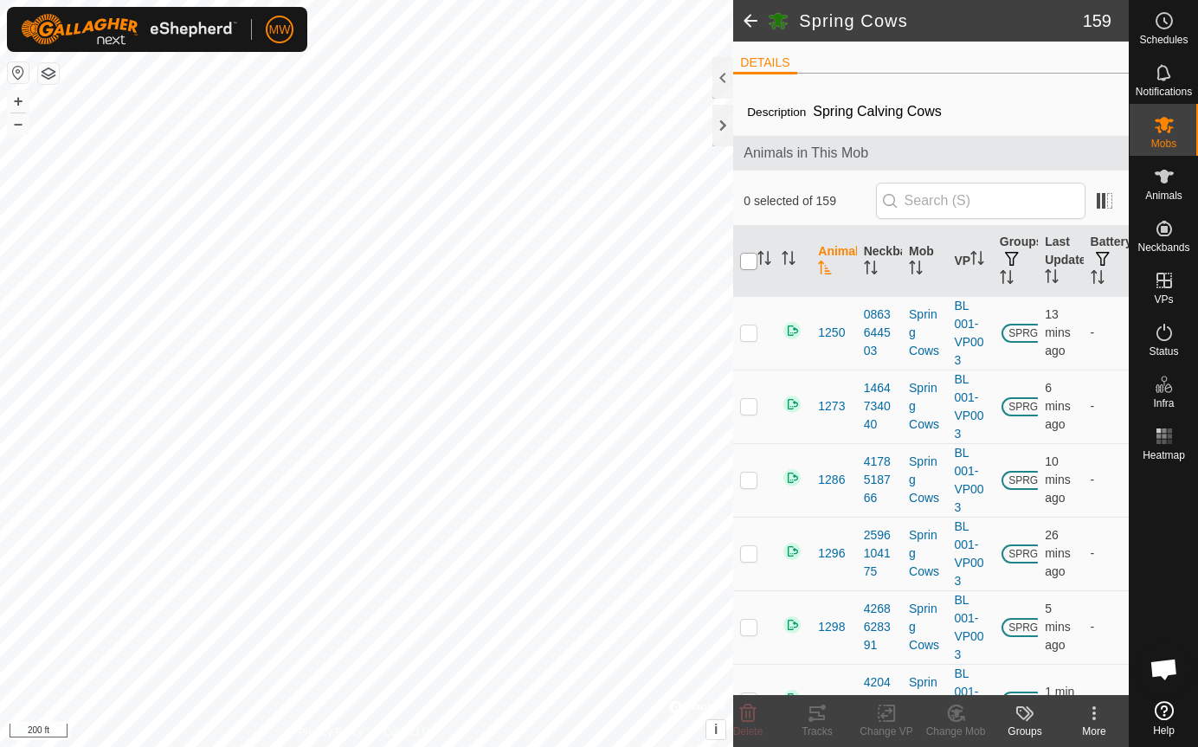
checkbox input "true"
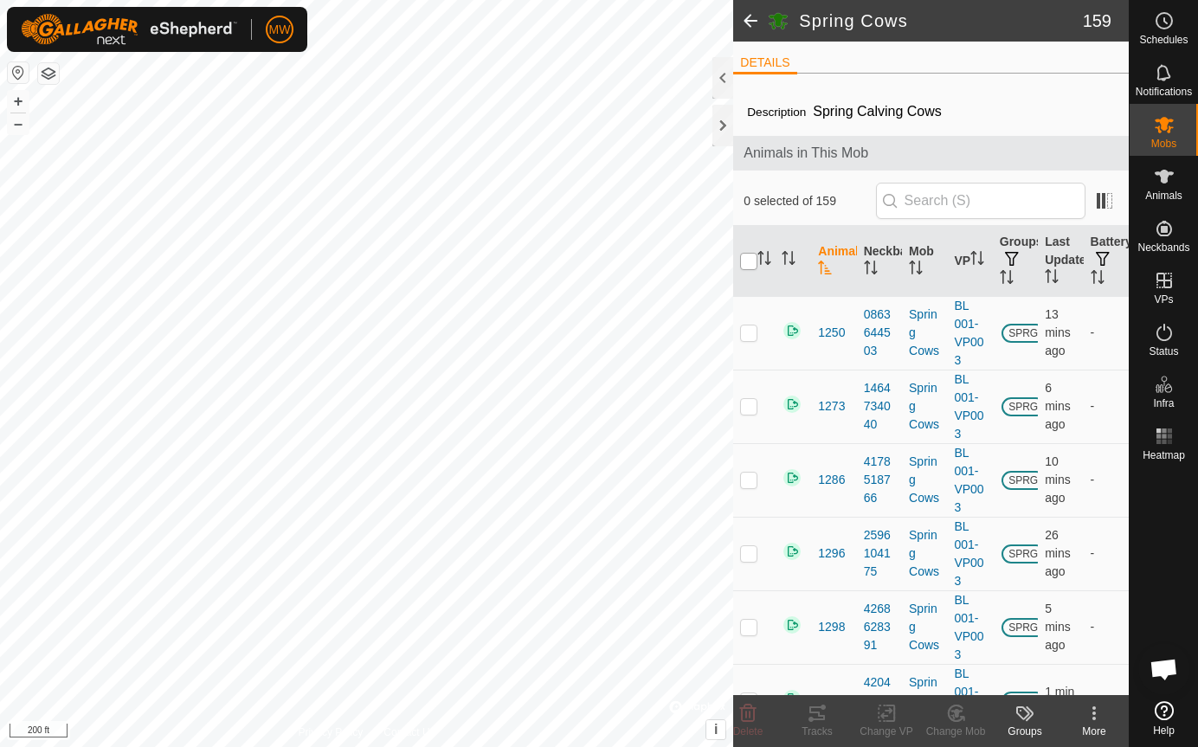
checkbox input "true"
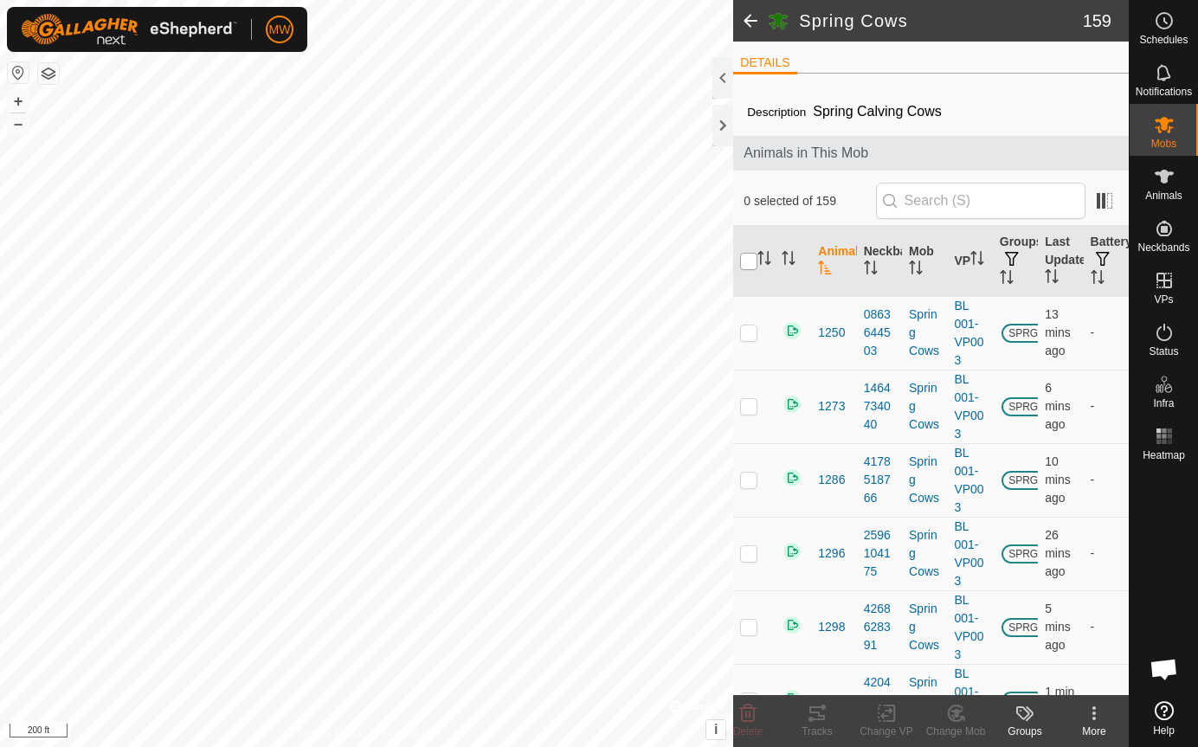
checkbox input "true"
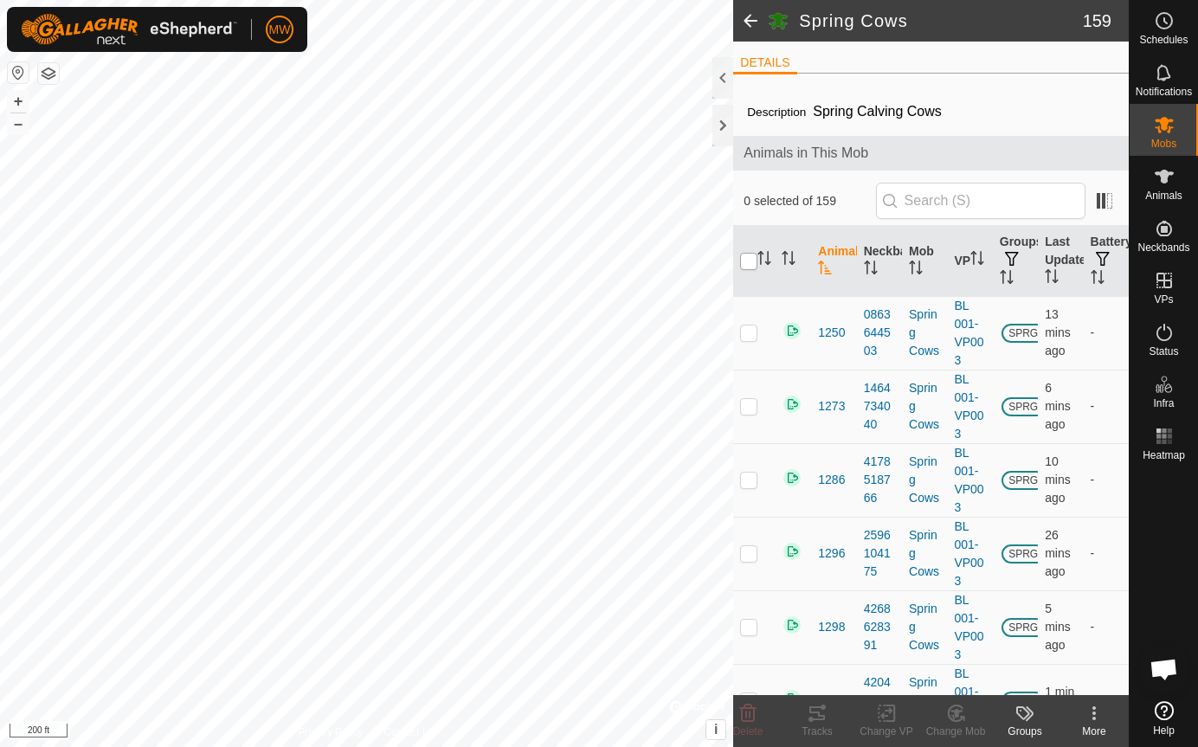
checkbox input "true"
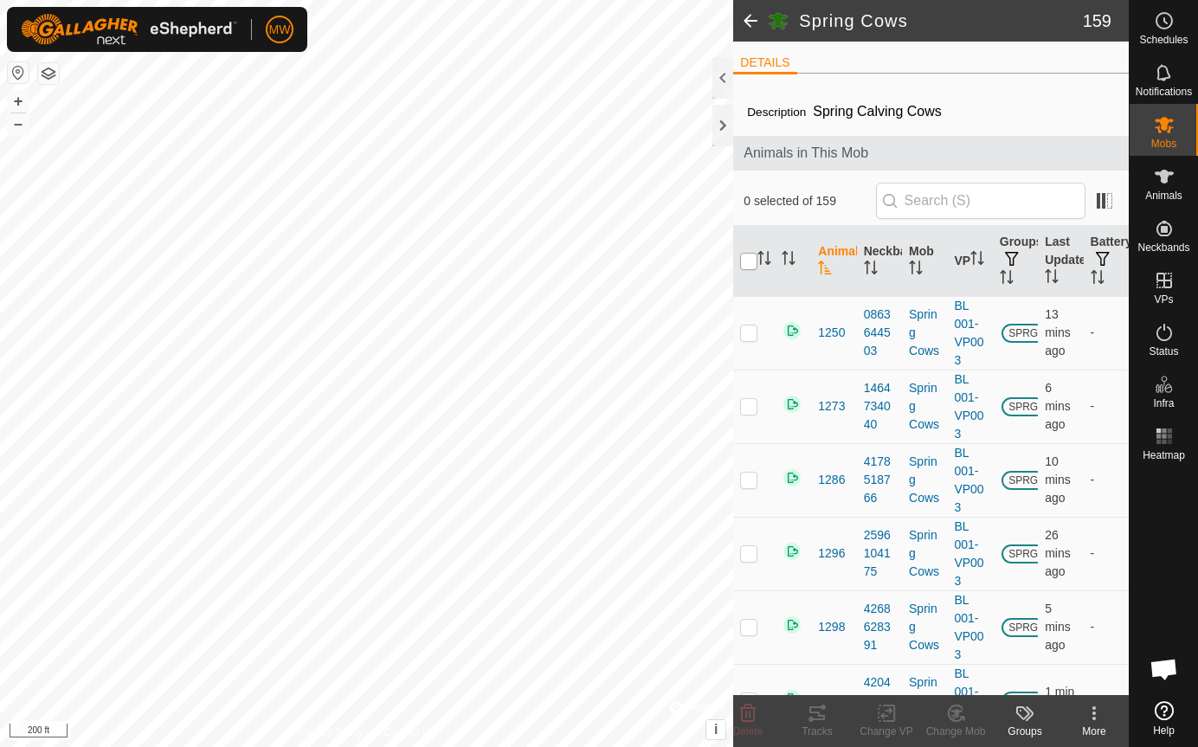
checkbox input "true"
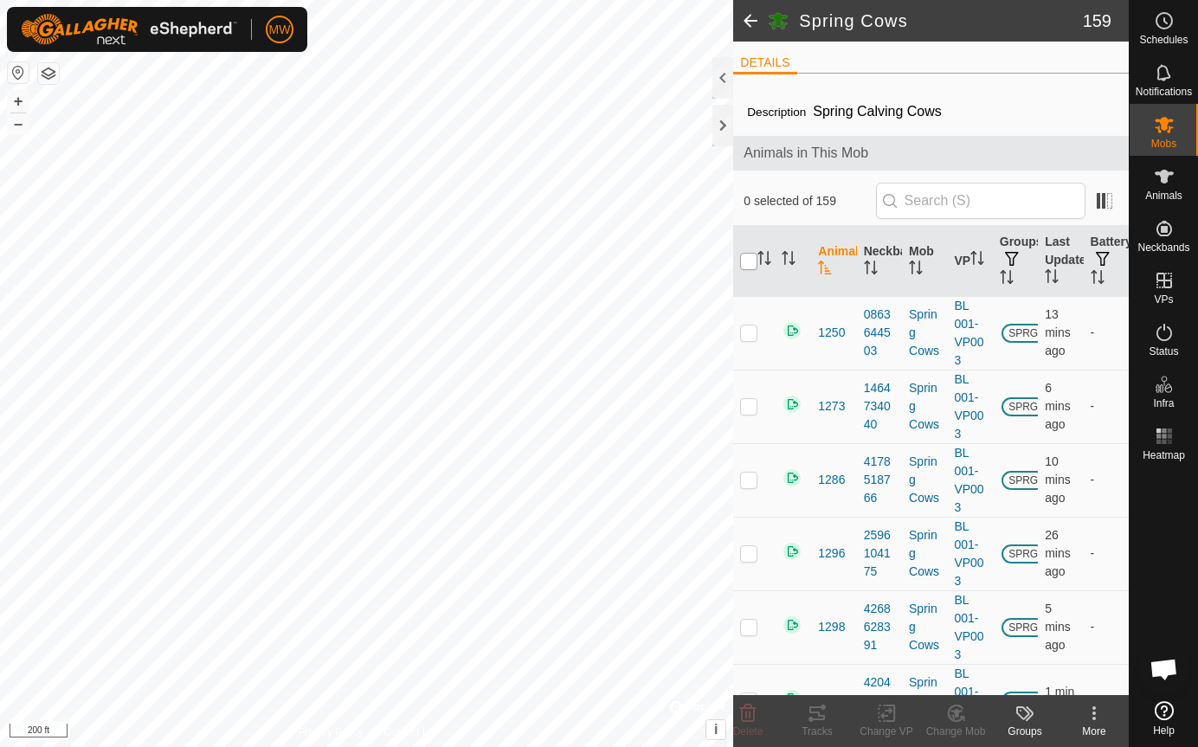
checkbox input "true"
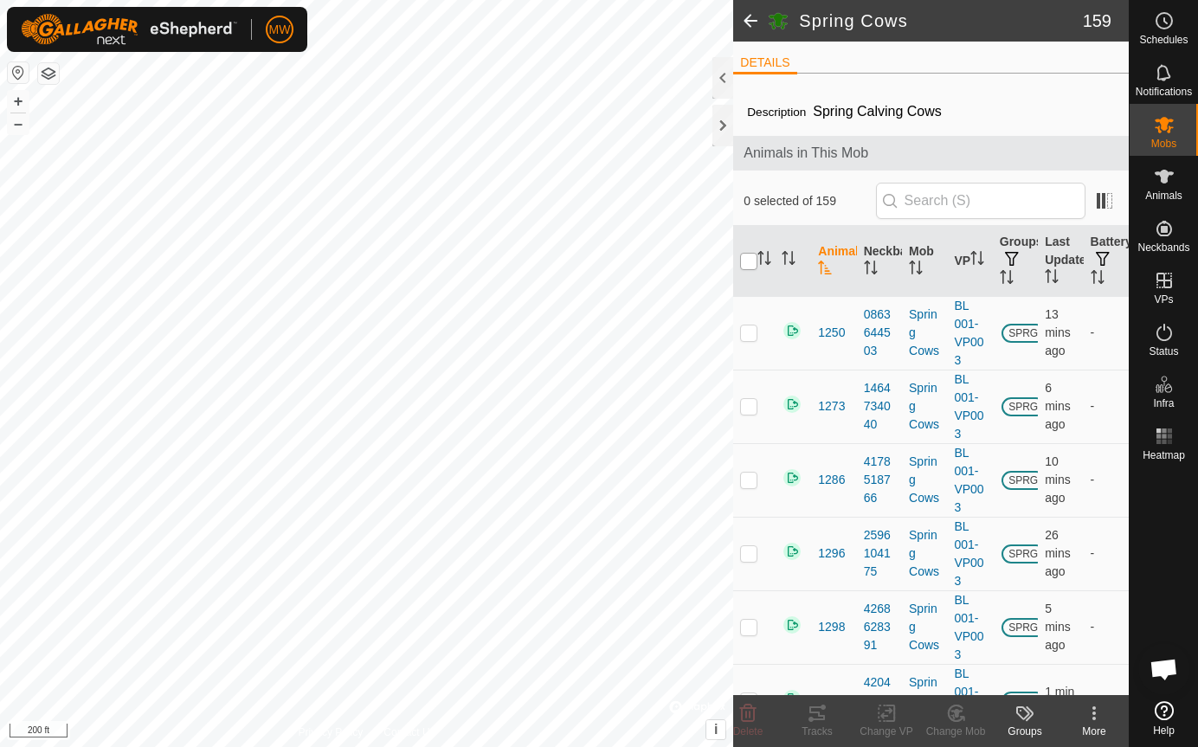
checkbox input "true"
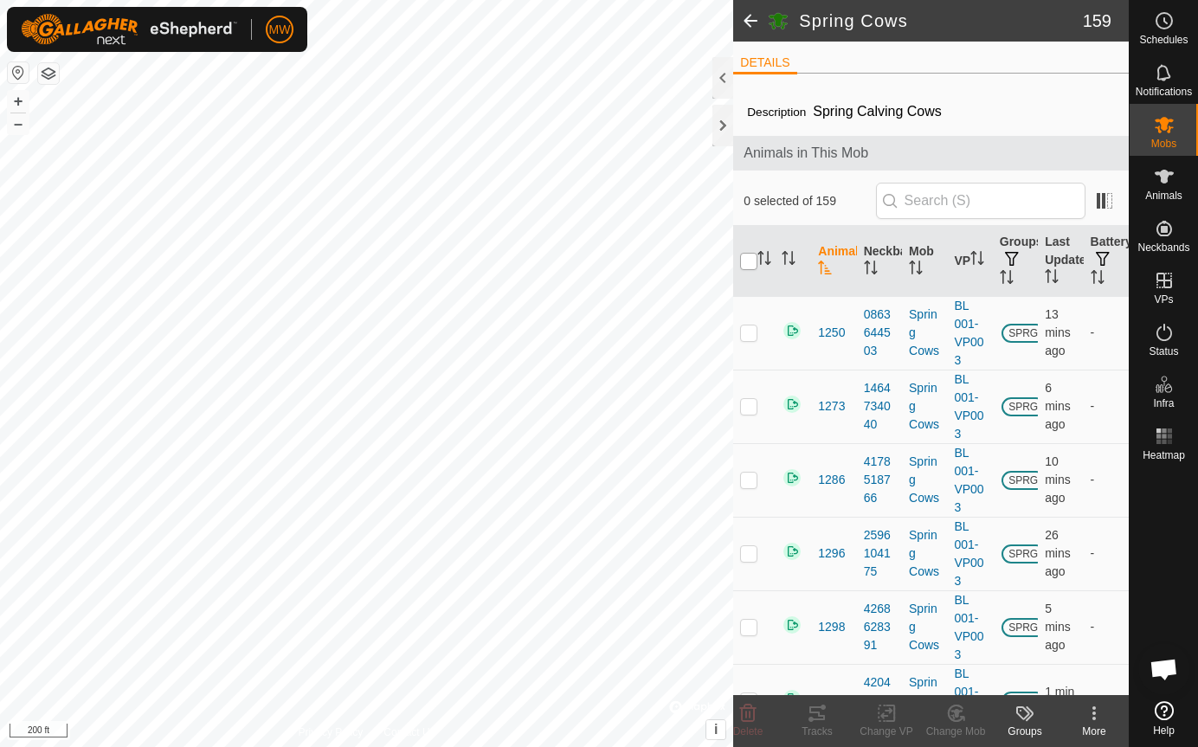
checkbox input "true"
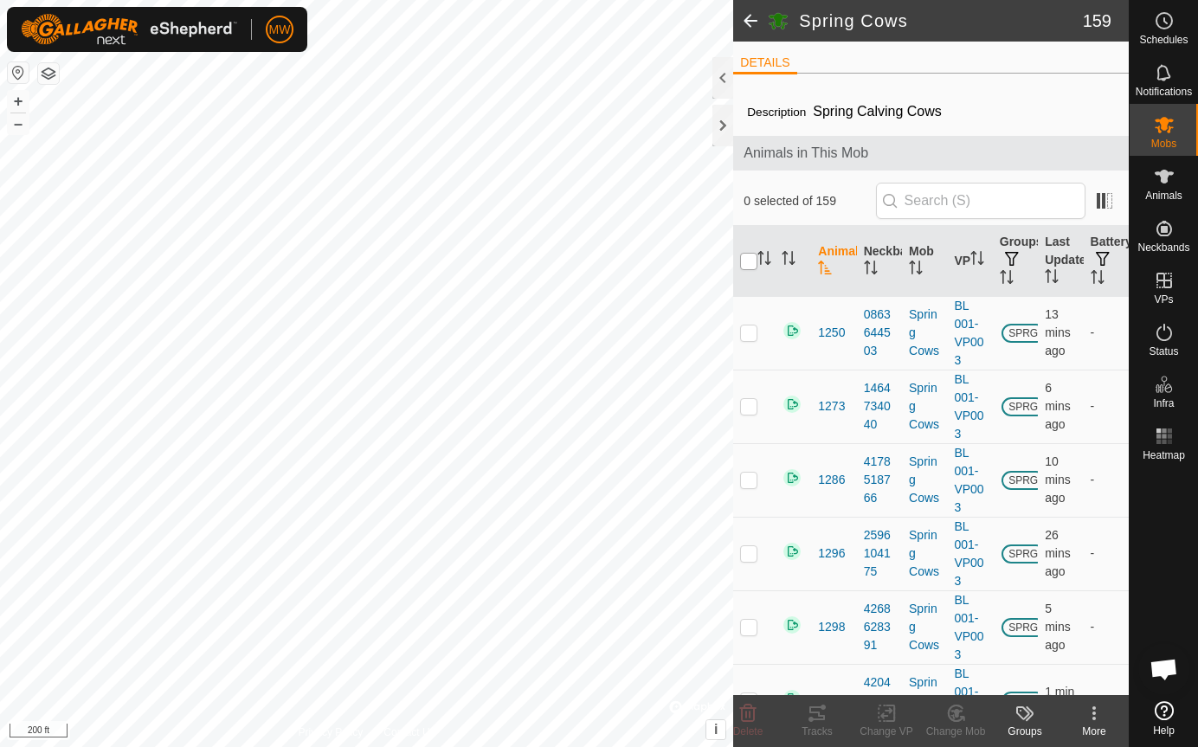
checkbox input "true"
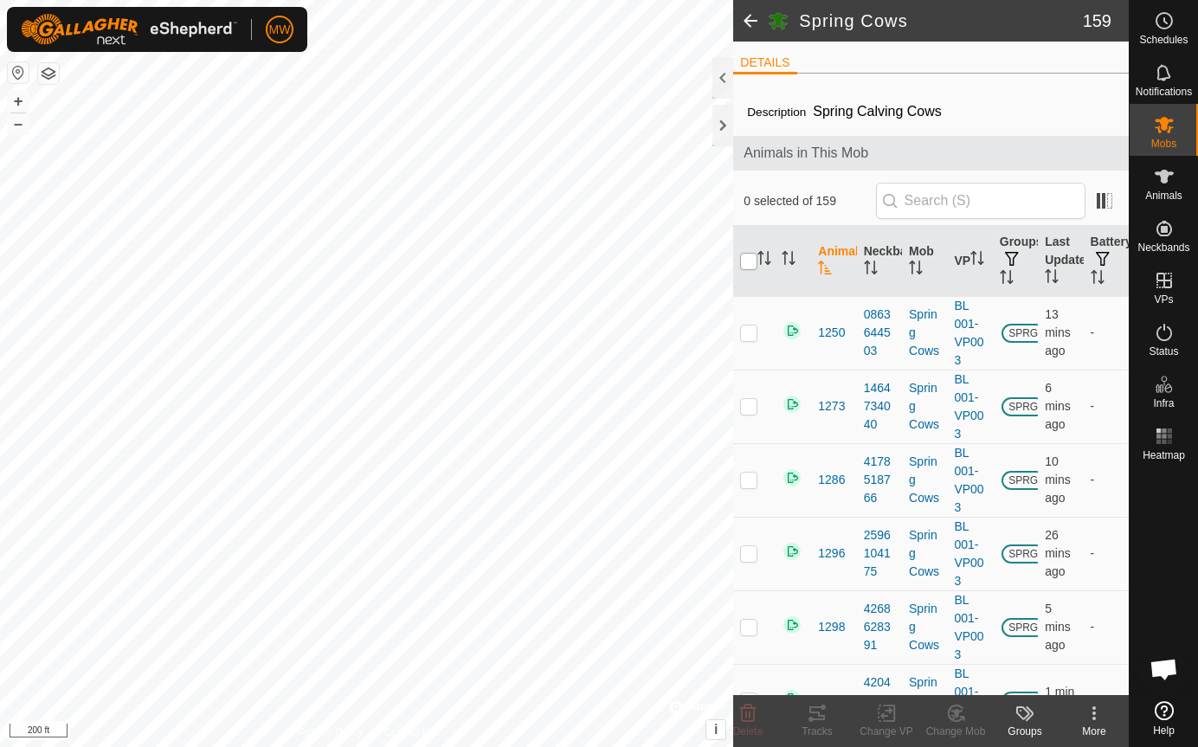
checkbox input "true"
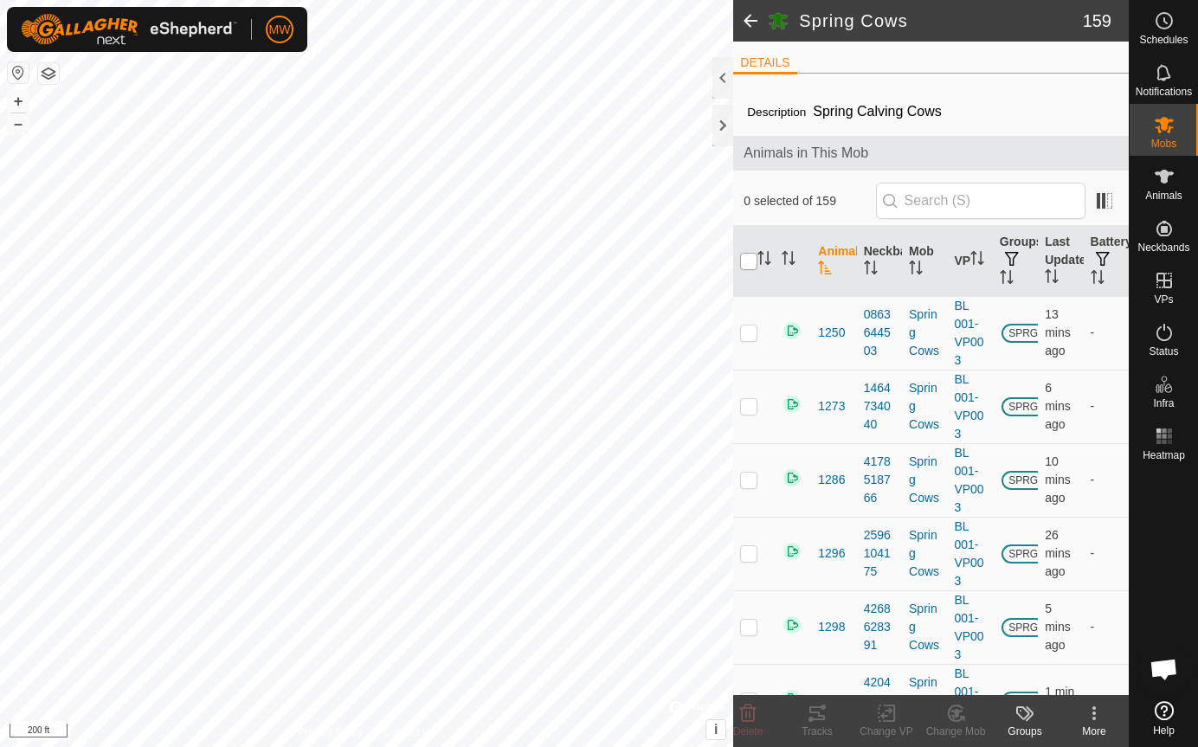
checkbox input "true"
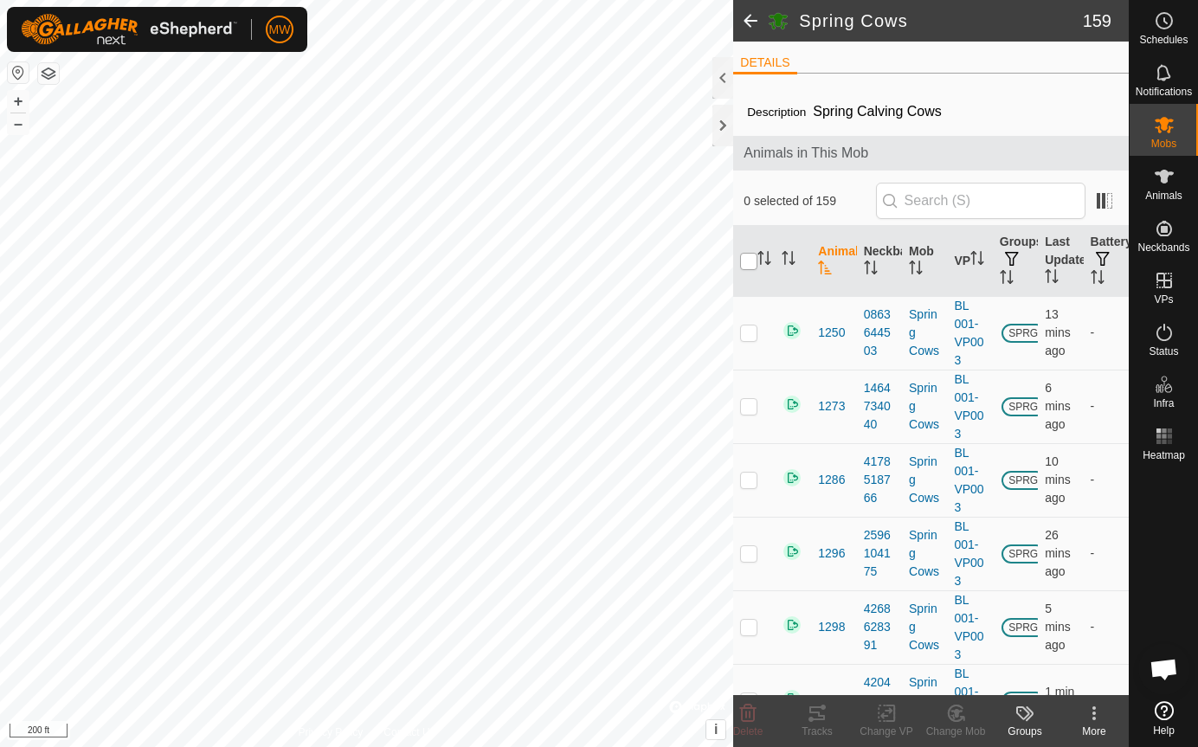
checkbox input "true"
click at [886, 714] on icon at bounding box center [887, 713] width 22 height 21
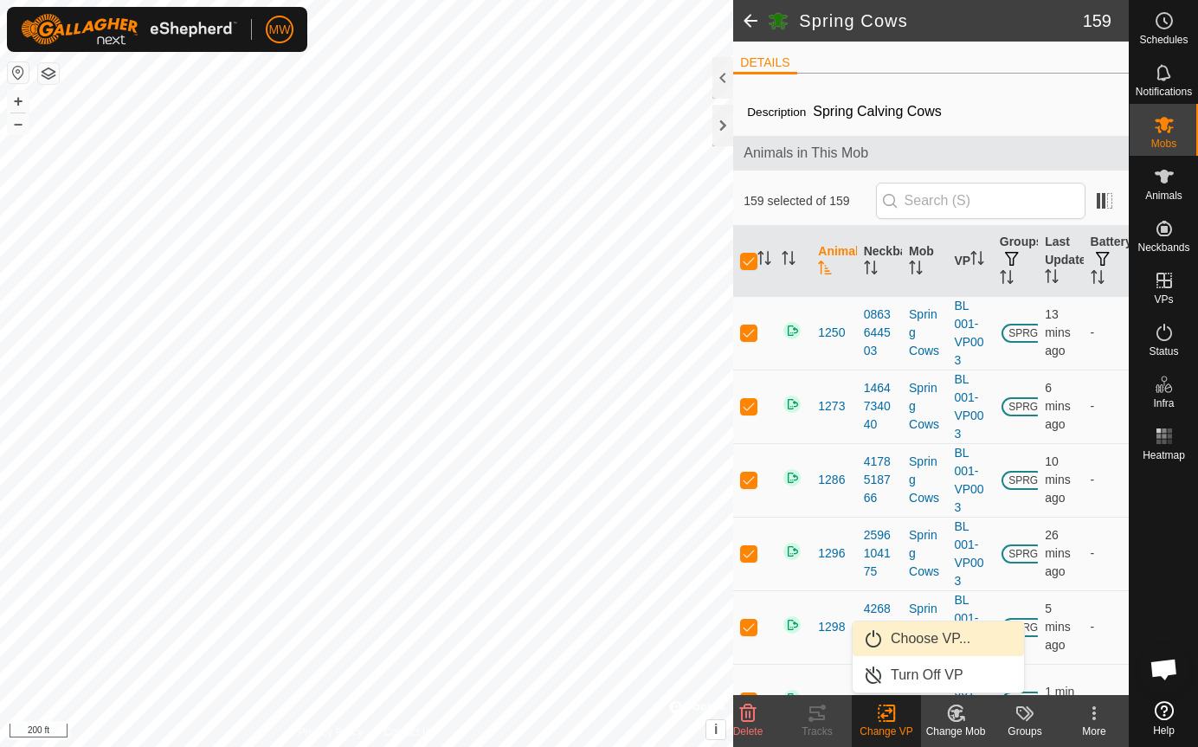
click at [910, 644] on link "Choose VP..." at bounding box center [938, 639] width 171 height 35
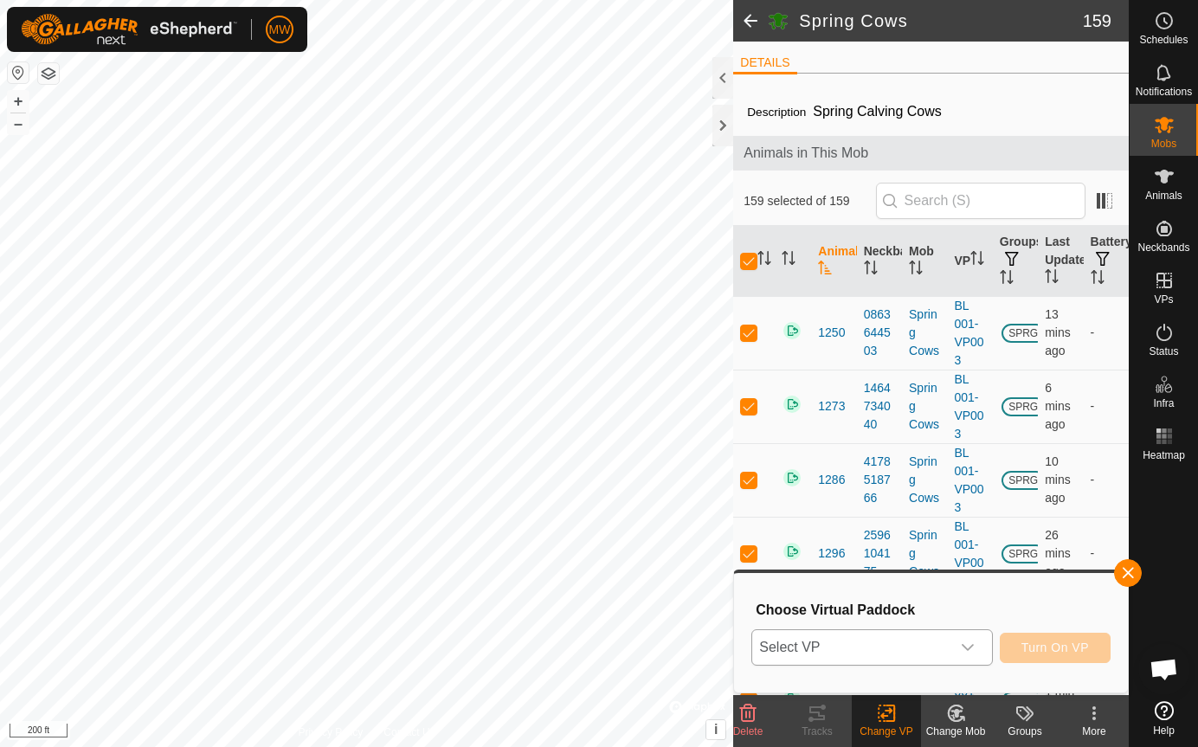
click at [911, 644] on span "Select VP" at bounding box center [850, 647] width 197 height 35
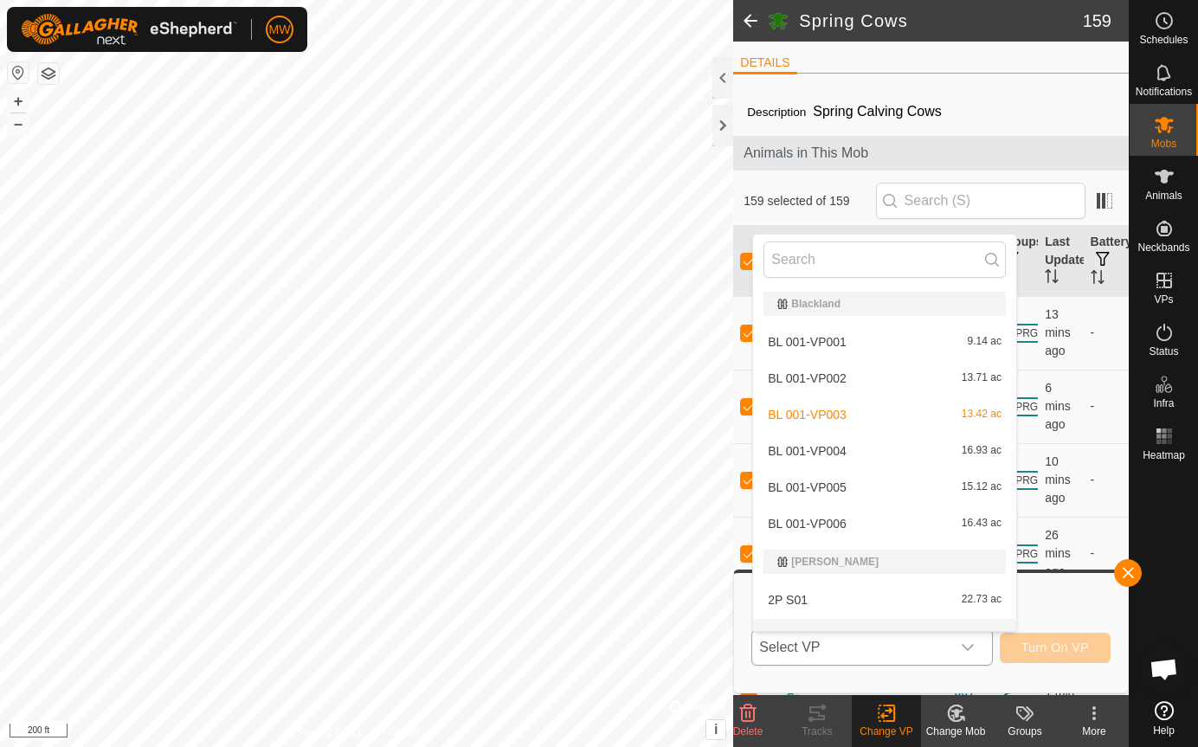
scroll to position [23, 0]
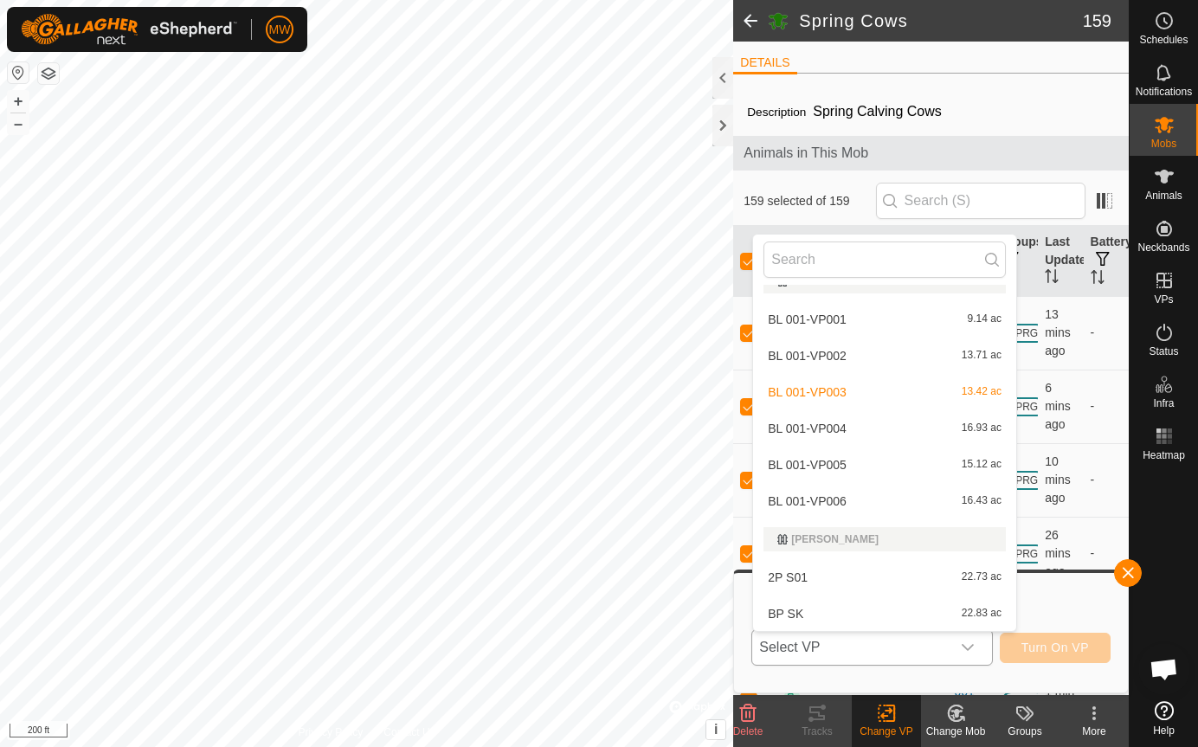
click at [825, 425] on li "BL 001-VP004 16.93 ac" at bounding box center [884, 428] width 263 height 35
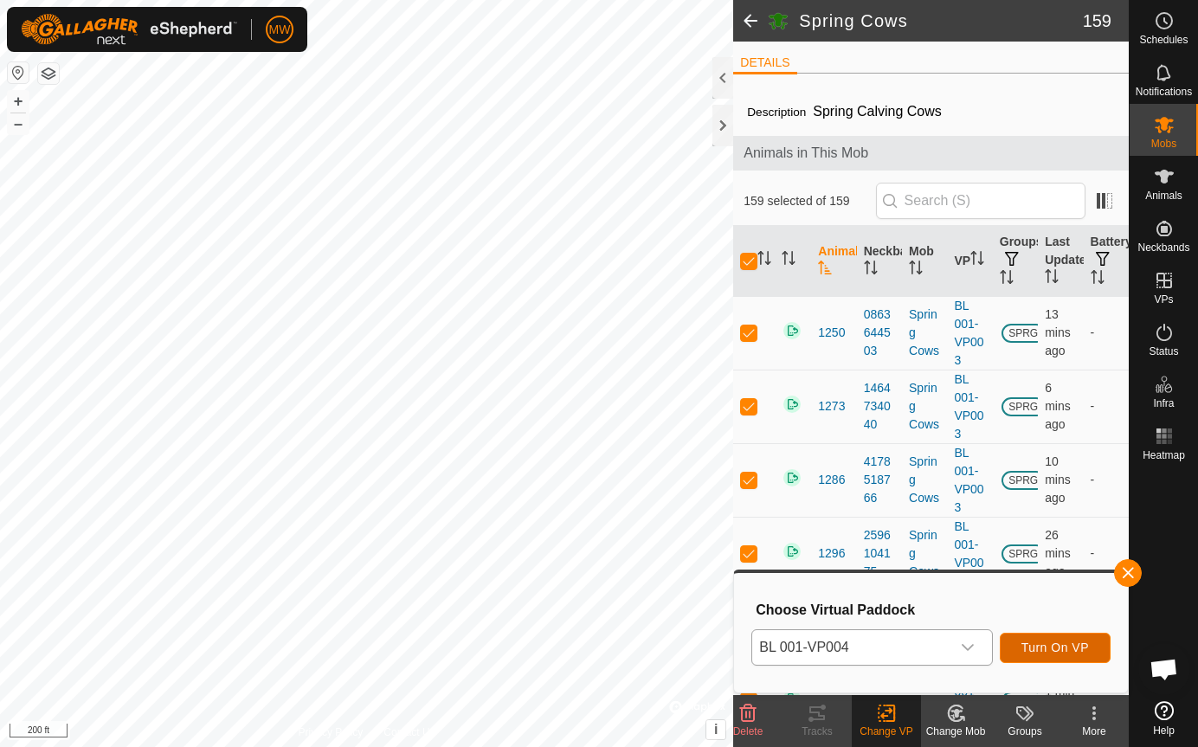
click at [1061, 642] on span "Turn On VP" at bounding box center [1055, 648] width 68 height 14
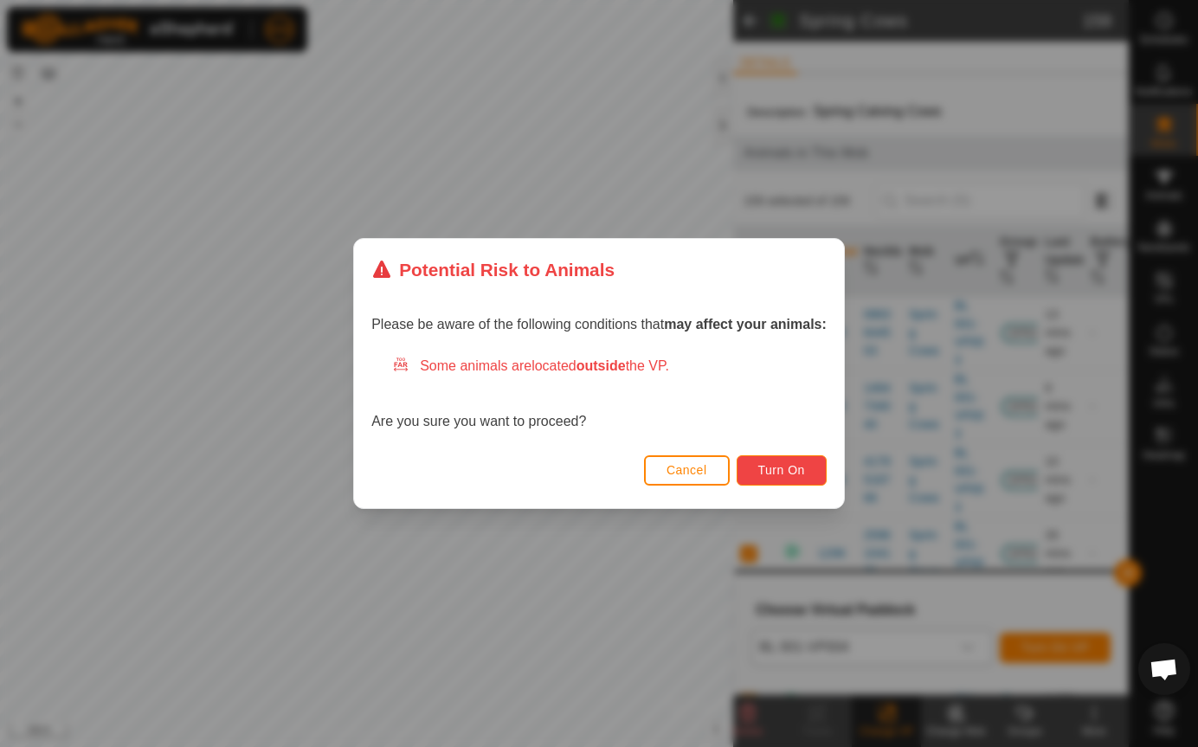
click at [790, 473] on span "Turn On" at bounding box center [781, 470] width 47 height 14
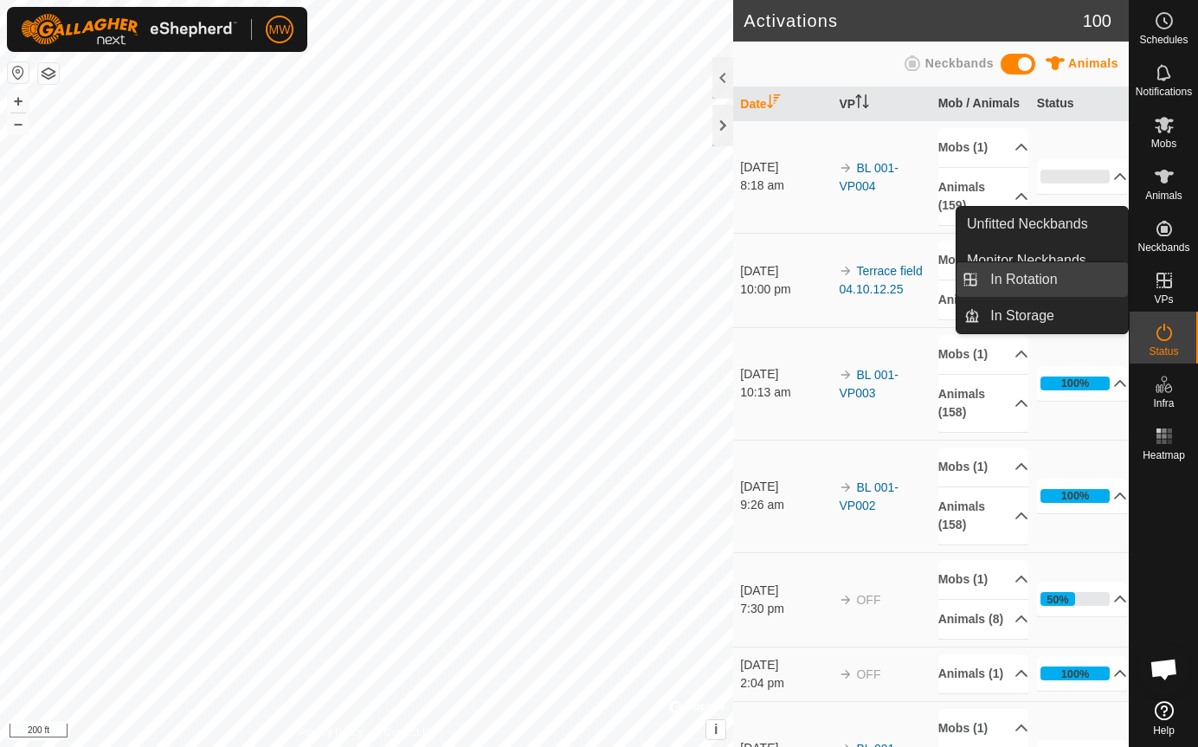
click at [1051, 276] on link "In Rotation" at bounding box center [1054, 279] width 148 height 35
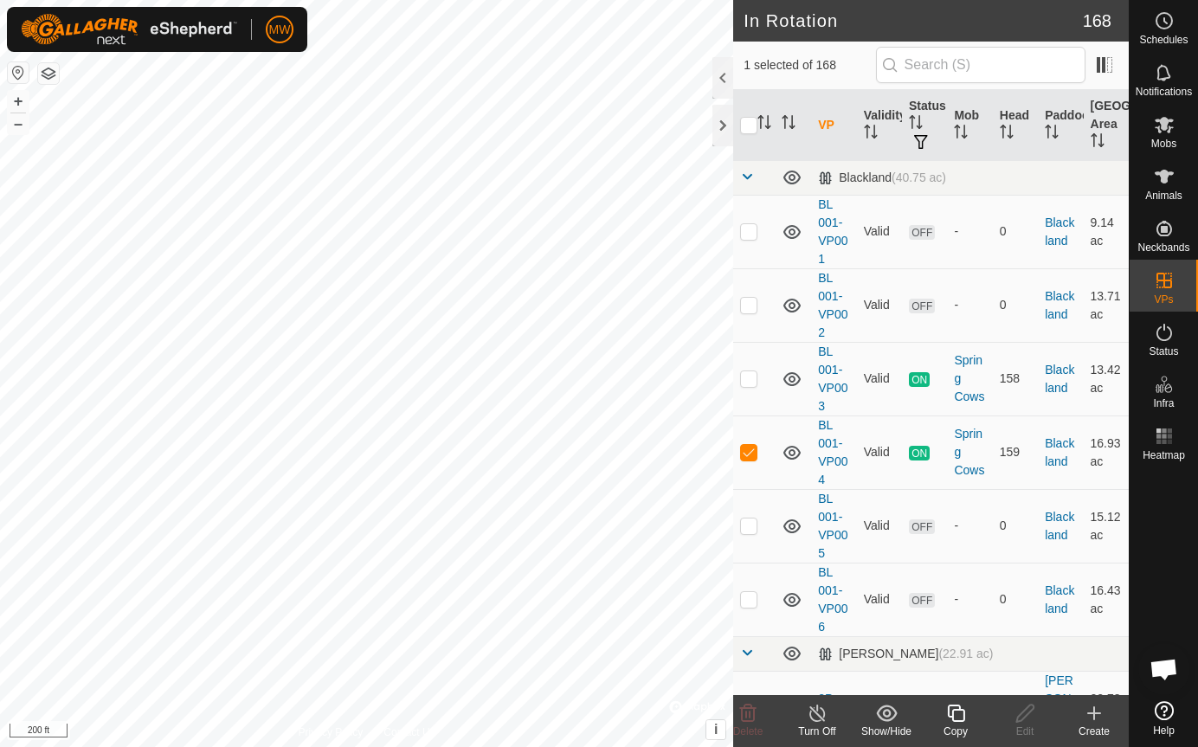
click at [722, 78] on div at bounding box center [722, 78] width 21 height 42
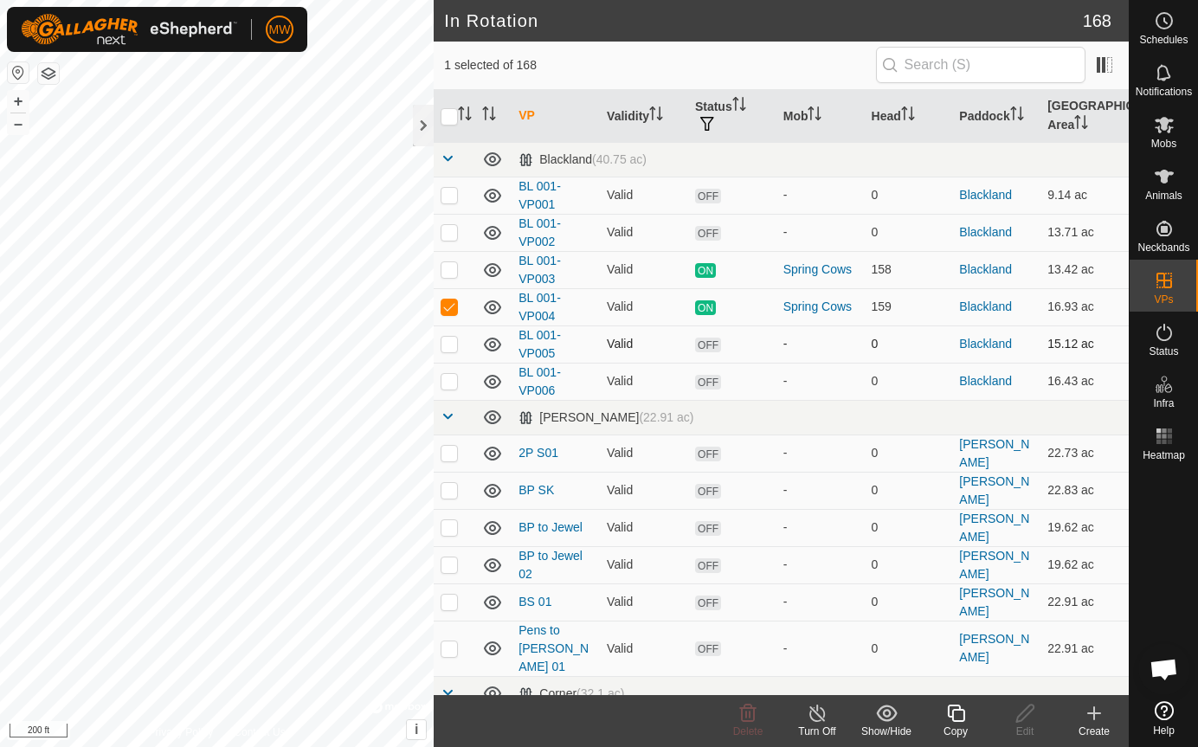
click at [449, 339] on p-checkbox at bounding box center [449, 344] width 17 height 14
checkbox input "true"
click at [565, 350] on div "In Rotation 168 2 selected of 168 VP Validity Status Mob Head Paddock Grazing A…" at bounding box center [564, 373] width 1129 height 747
click at [450, 383] on p-checkbox at bounding box center [449, 381] width 17 height 14
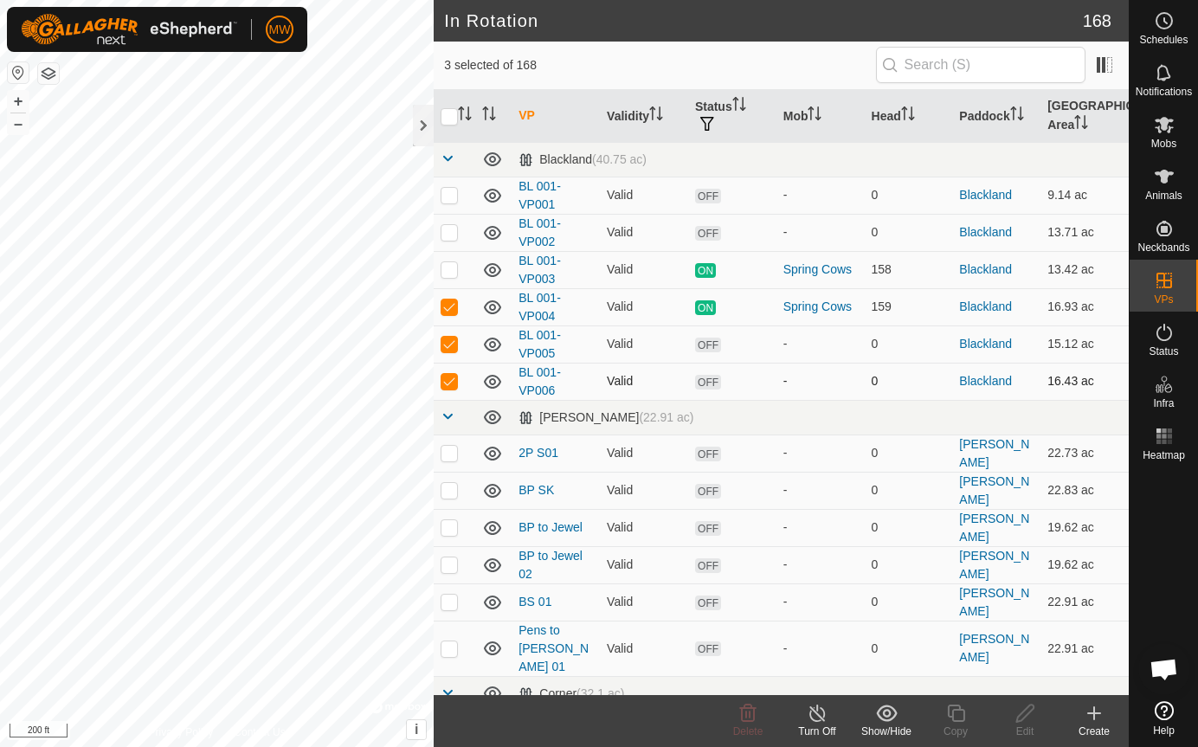
checkbox input "false"
click at [448, 347] on p-checkbox at bounding box center [449, 344] width 17 height 14
checkbox input "false"
click at [449, 308] on p-checkbox at bounding box center [449, 307] width 17 height 14
checkbox input "false"
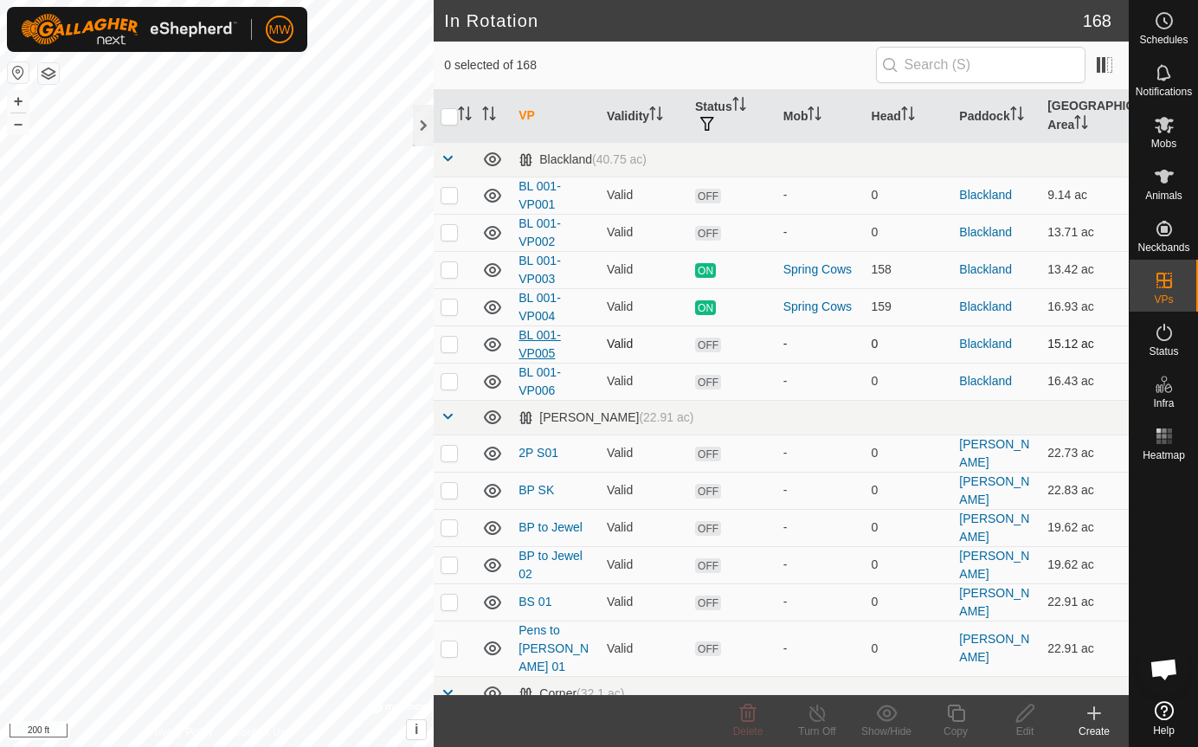
click at [542, 338] on link "BL 001-VP005" at bounding box center [540, 344] width 42 height 32
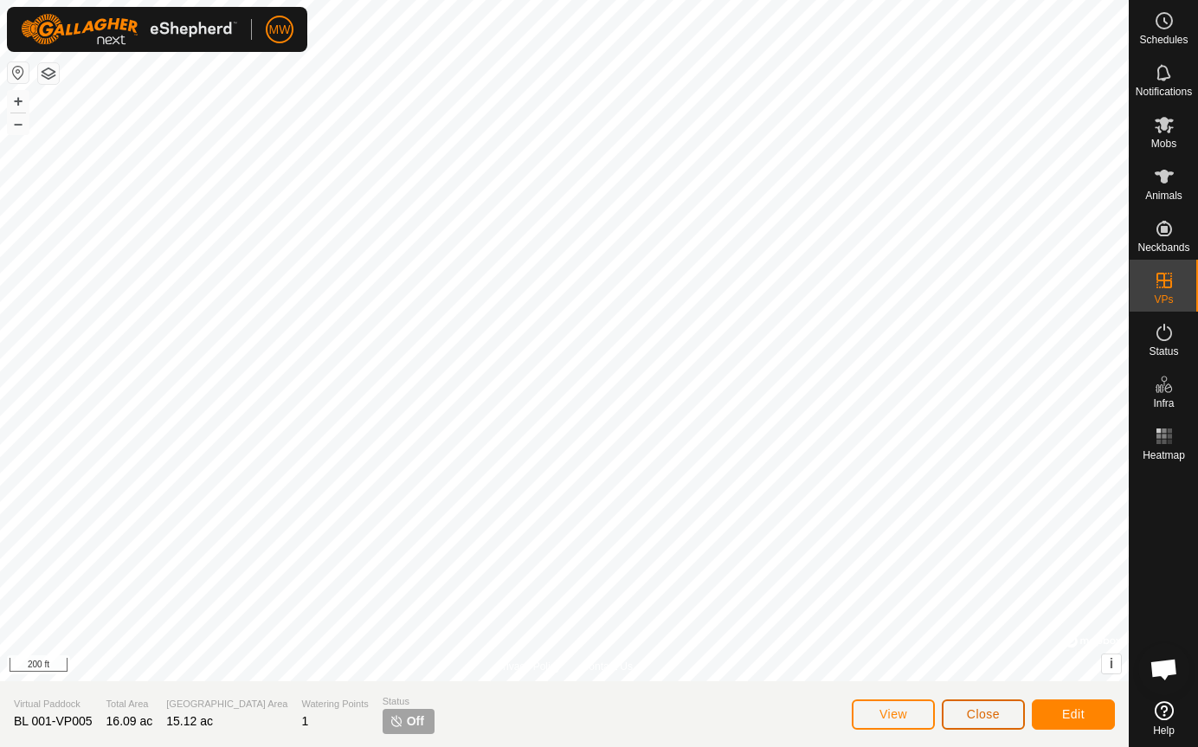
click at [993, 709] on span "Close" at bounding box center [983, 714] width 33 height 14
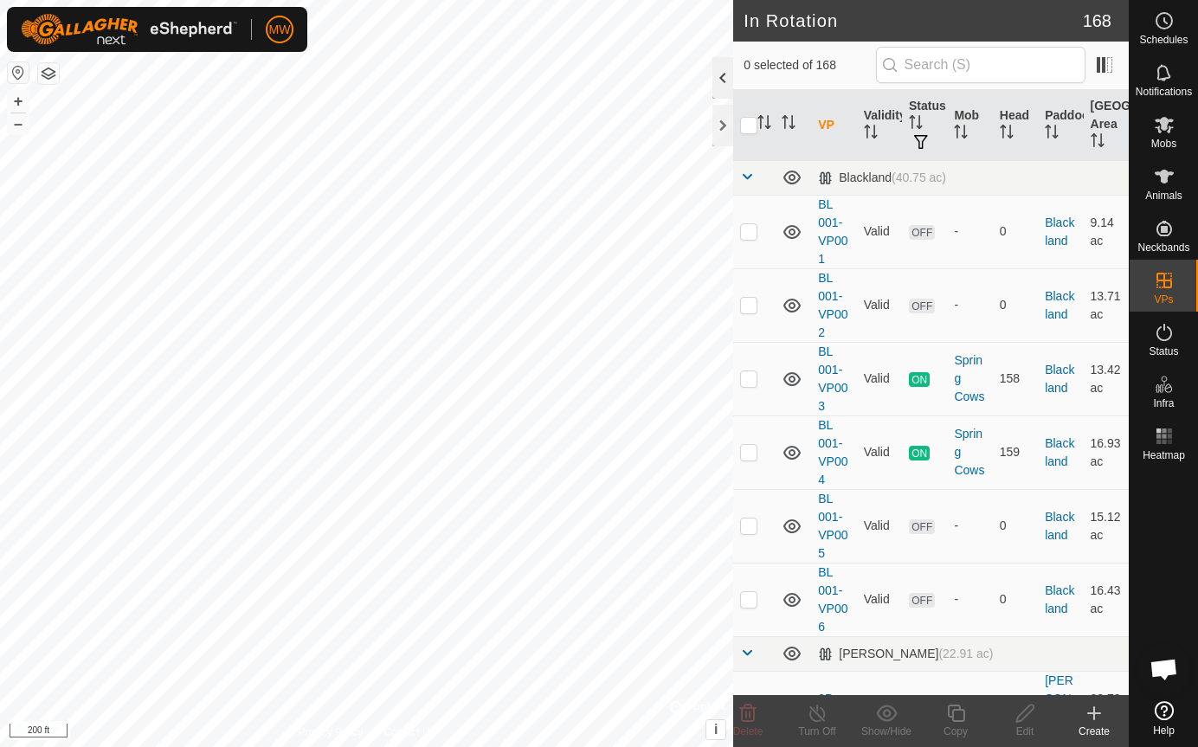
click at [717, 84] on div at bounding box center [722, 78] width 21 height 42
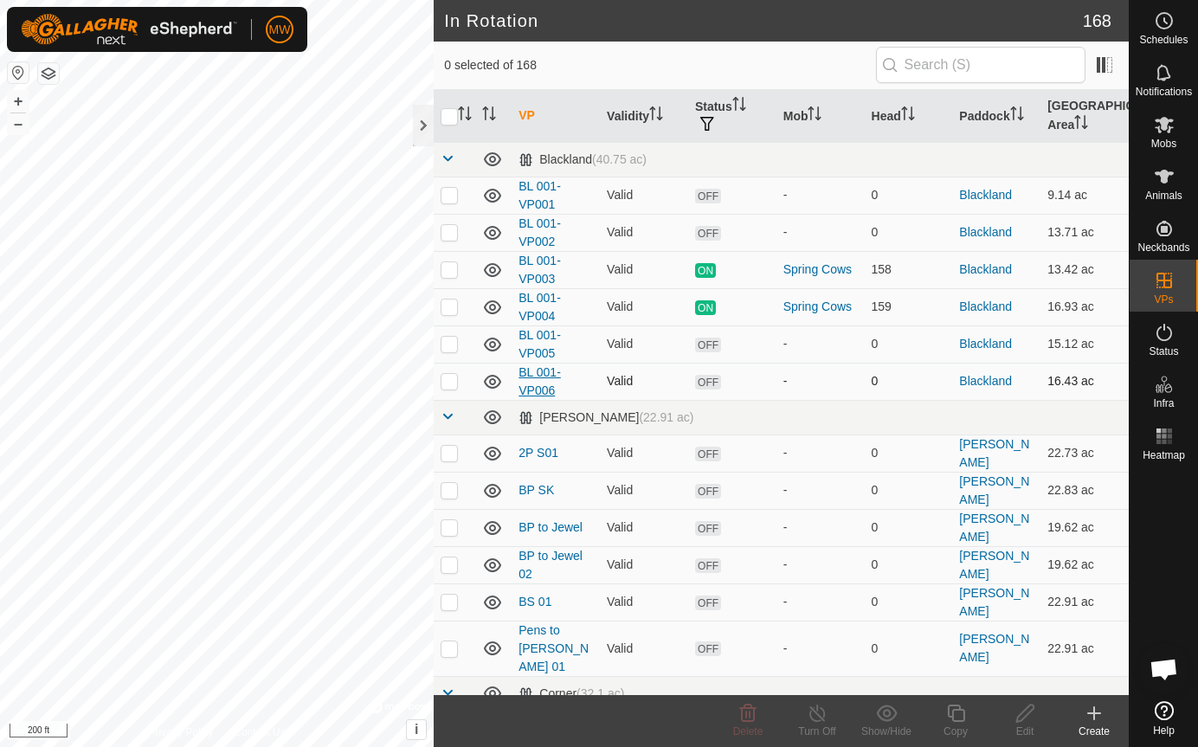
click at [556, 370] on link "BL 001-VP006" at bounding box center [540, 381] width 42 height 32
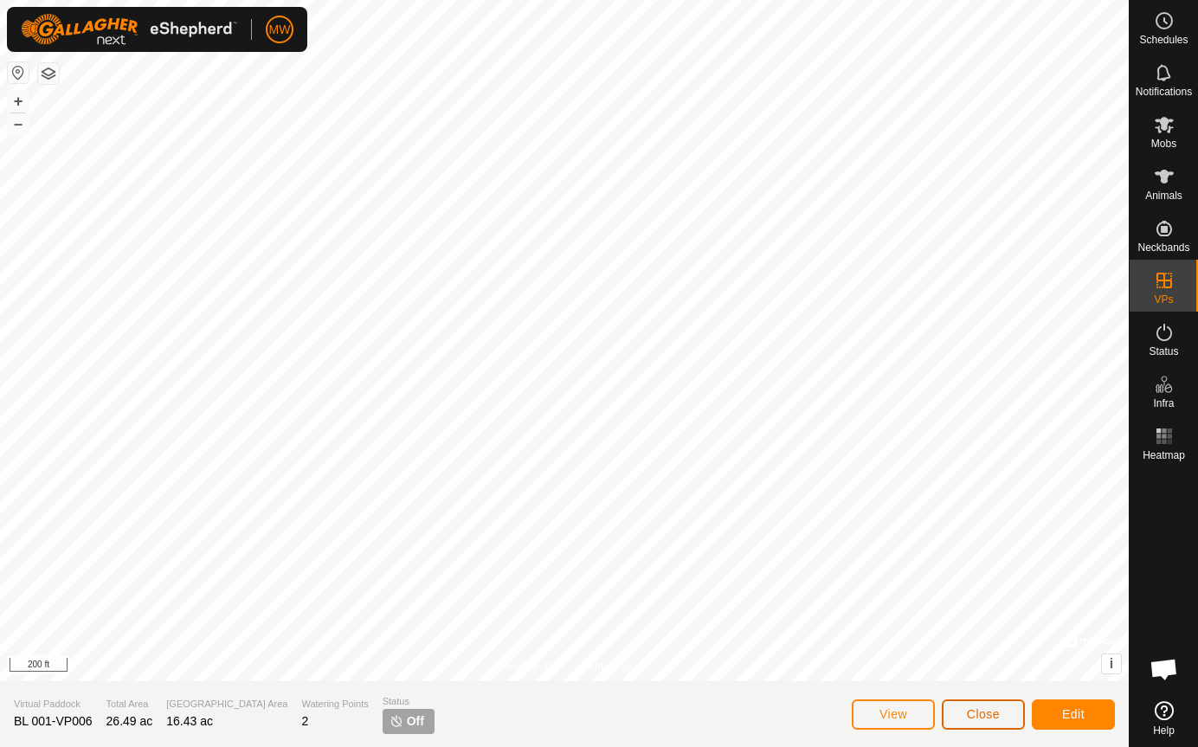
click at [1003, 705] on button "Close" at bounding box center [983, 714] width 83 height 30
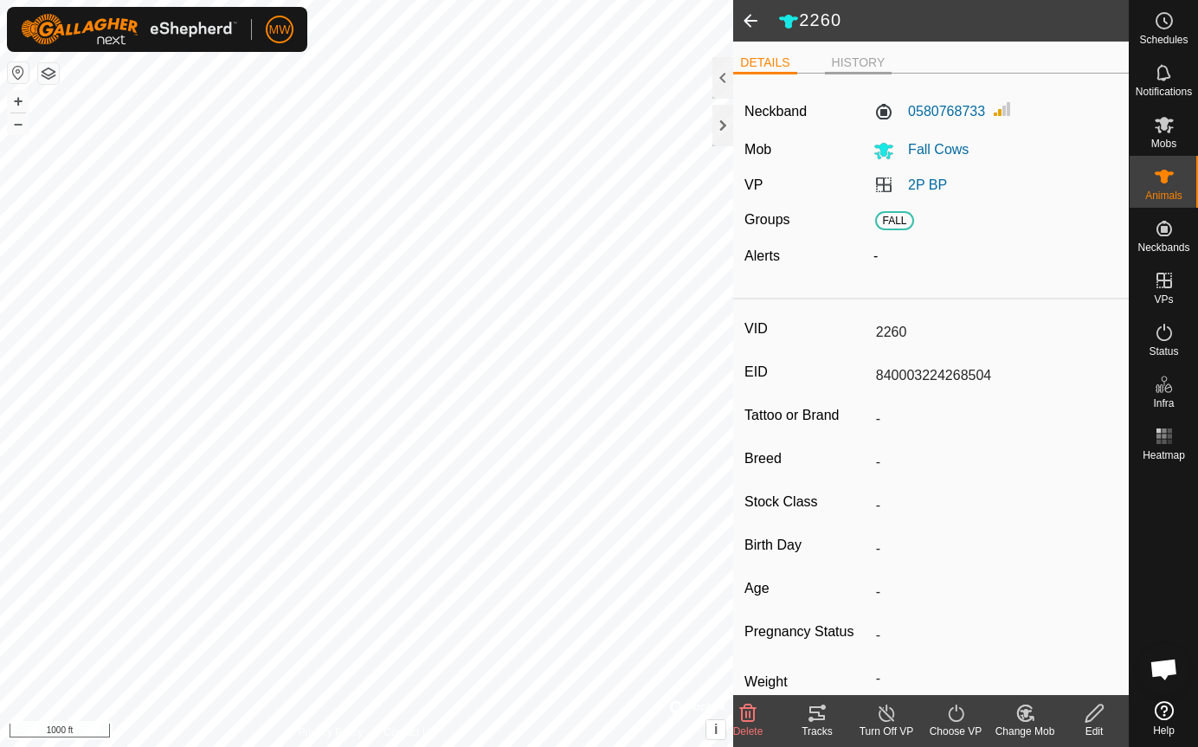
click at [862, 67] on li "HISTORY" at bounding box center [859, 64] width 68 height 21
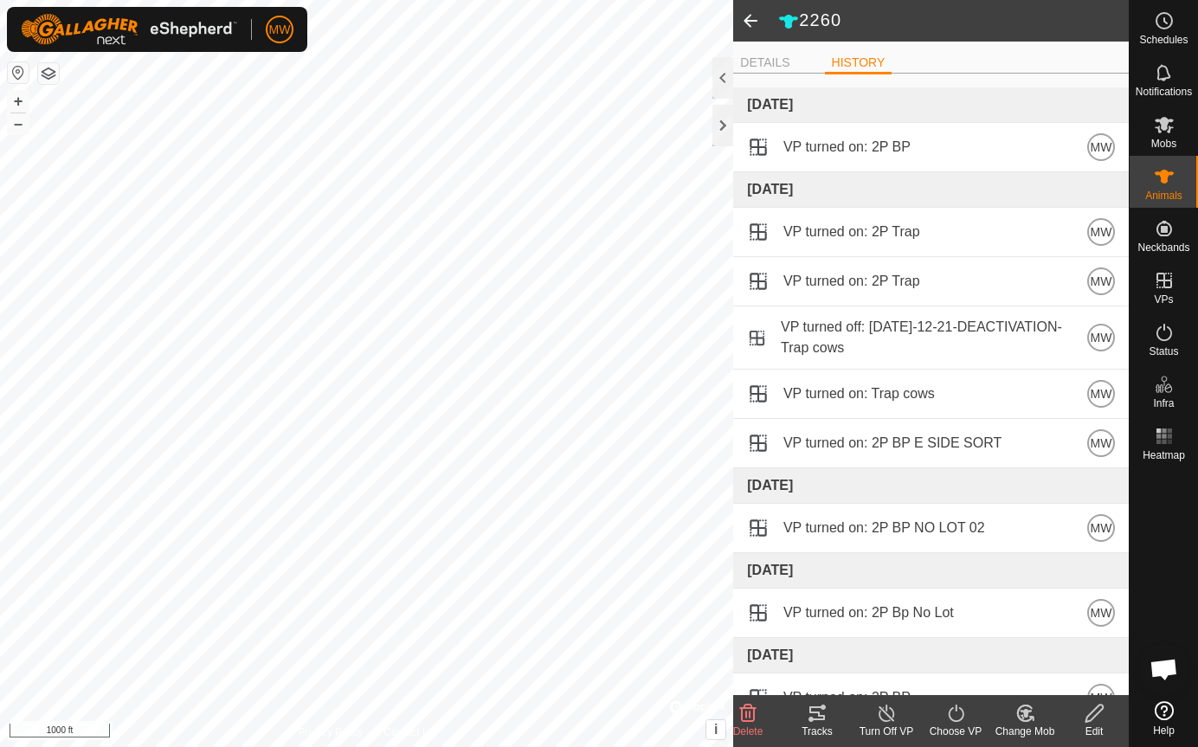
click at [745, 13] on span at bounding box center [750, 21] width 35 height 42
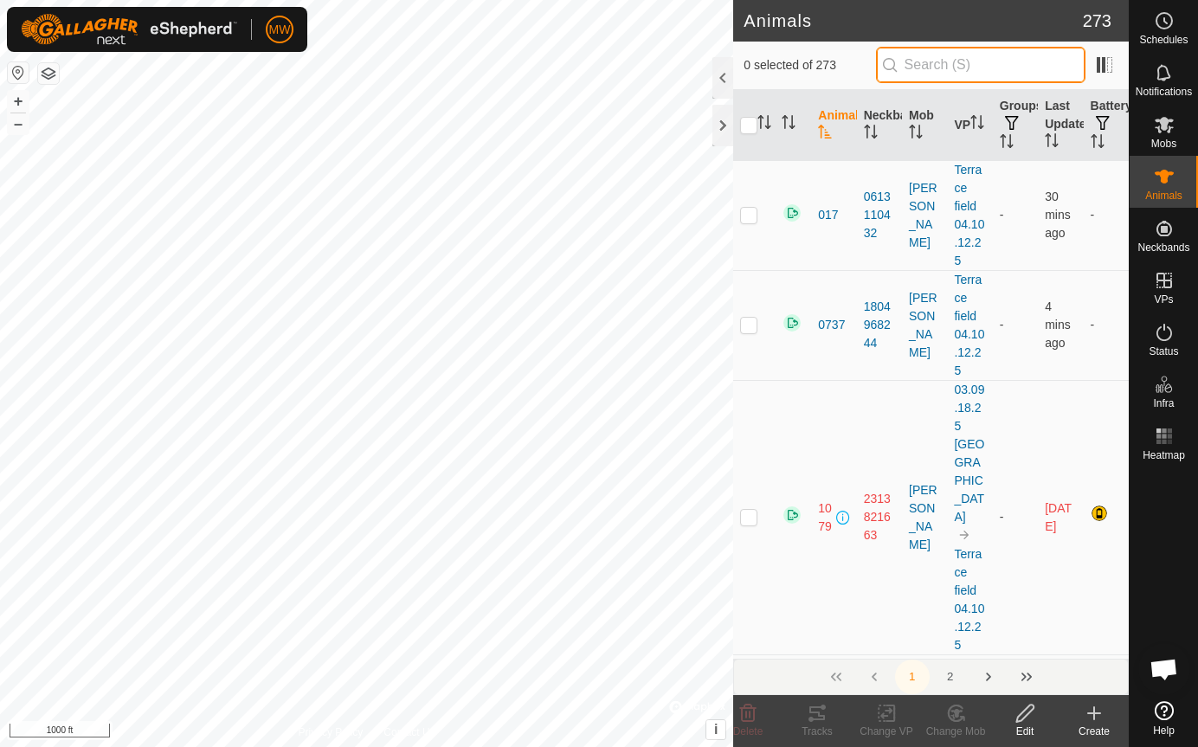
click at [937, 65] on input "text" at bounding box center [980, 65] width 209 height 36
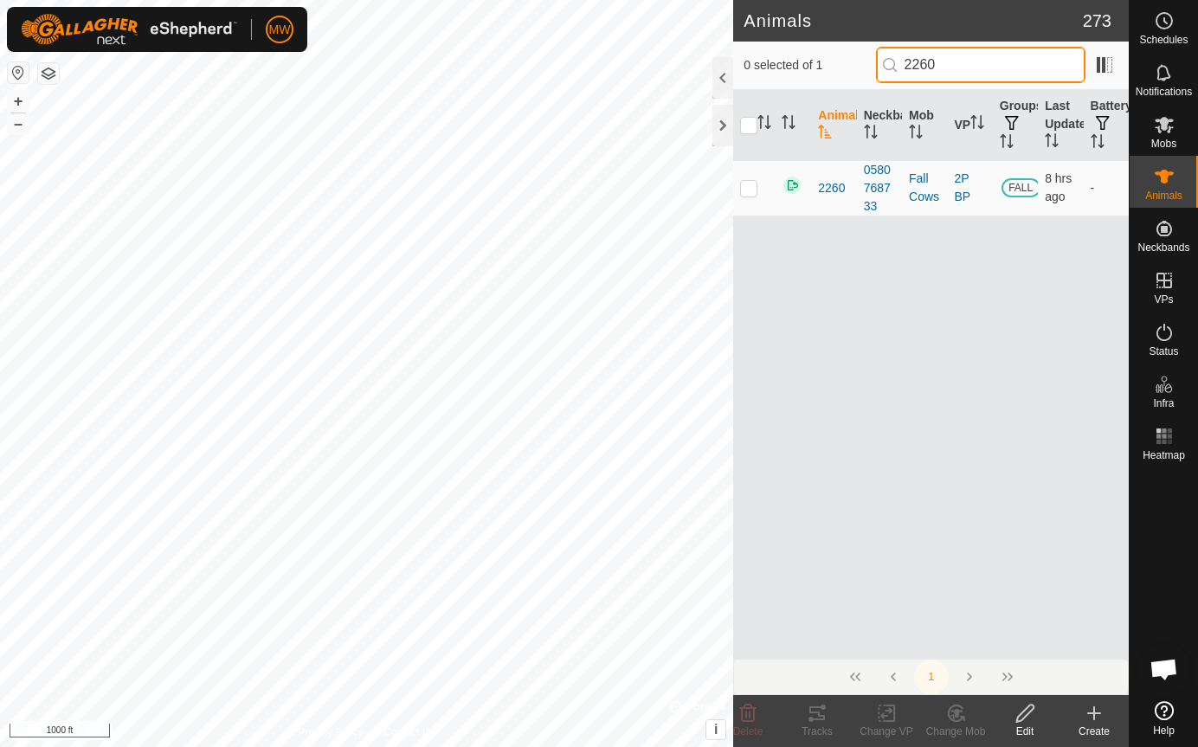
drag, startPoint x: 949, startPoint y: 69, endPoint x: 856, endPoint y: 76, distance: 92.9
click at [856, 76] on div "0 selected of 1 2260" at bounding box center [931, 65] width 375 height 36
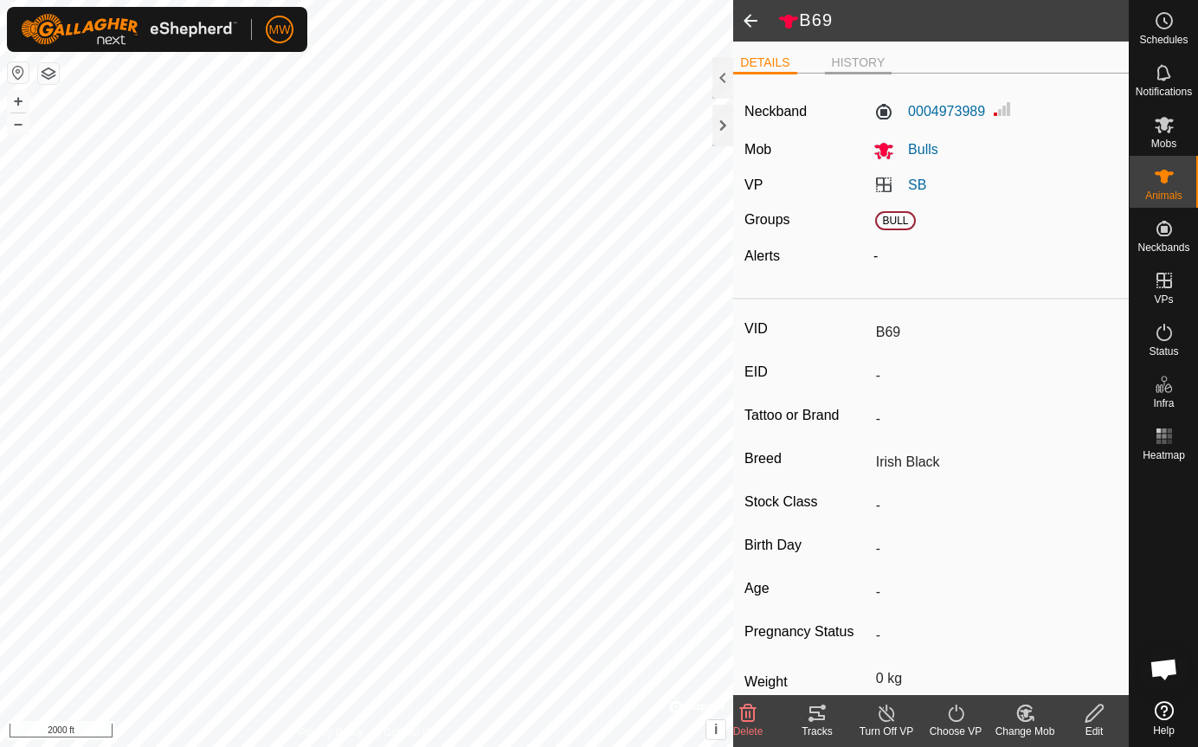
click at [864, 64] on li "HISTORY" at bounding box center [859, 64] width 68 height 21
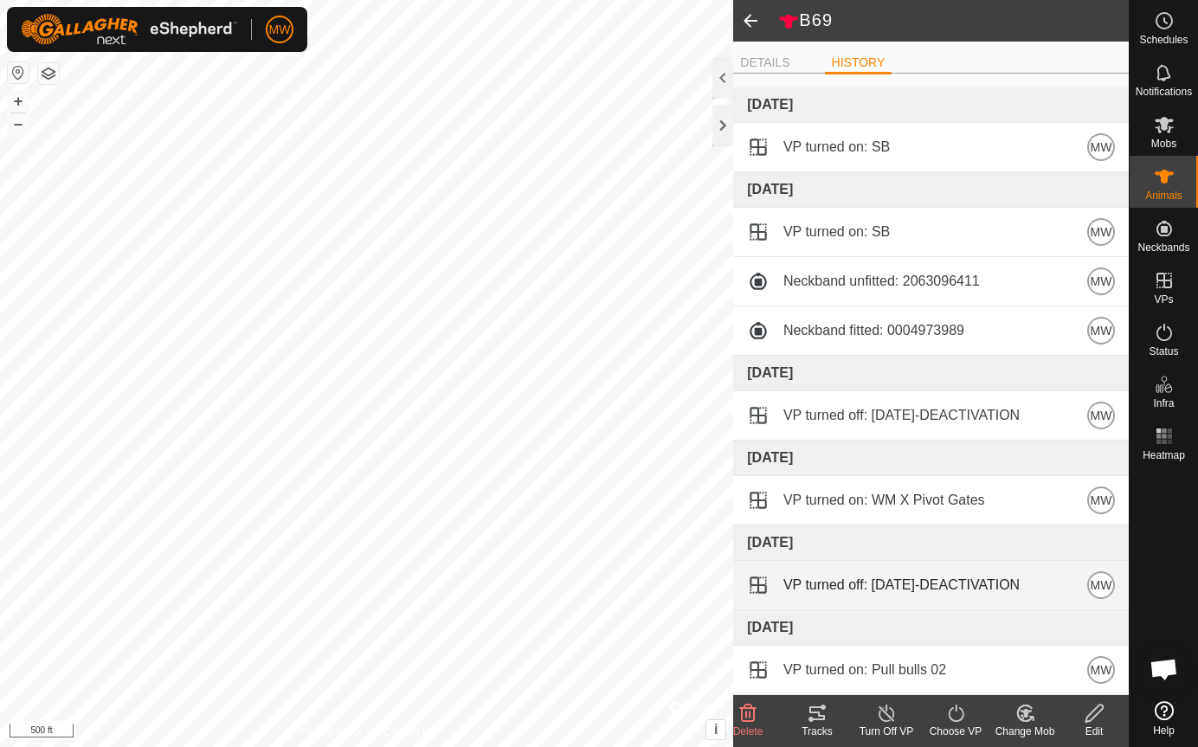
click at [801, 560] on div "B69 DETAILS HISTORY [DATE] VP turned on: SB MW [DATE] VP turned on: SB MW Neckb…" at bounding box center [564, 373] width 1129 height 747
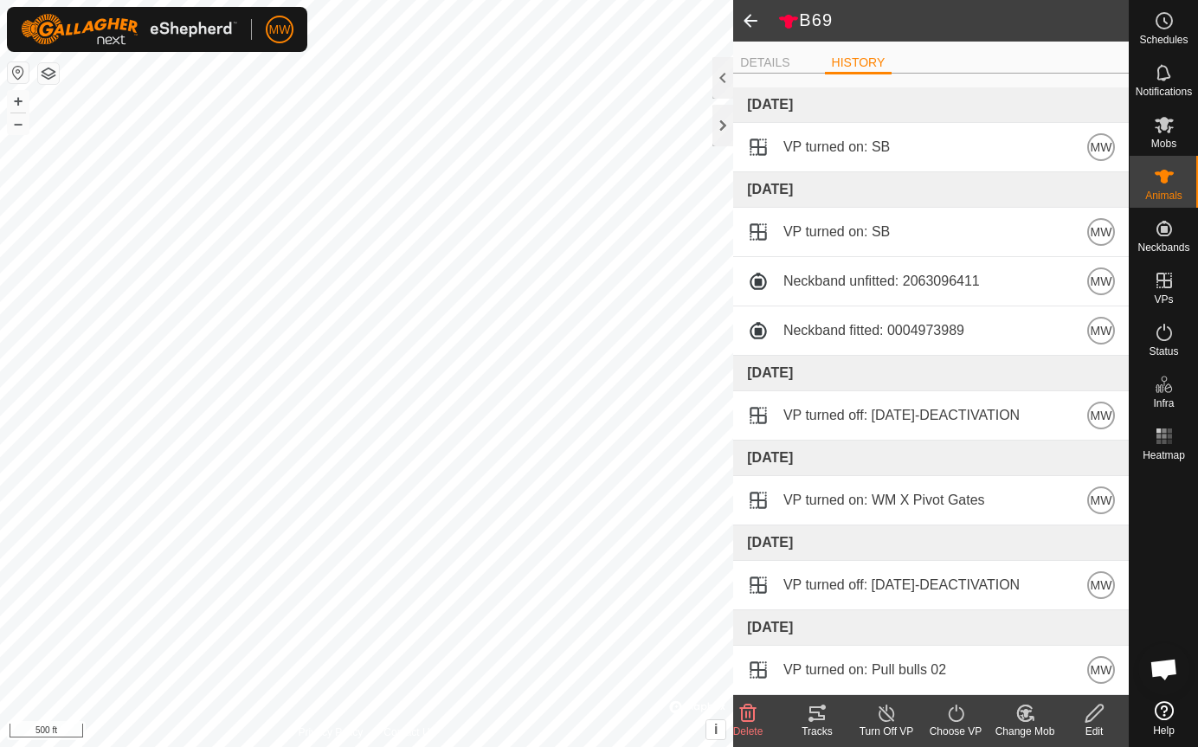
click at [755, 23] on span at bounding box center [750, 21] width 35 height 42
